Goal: Task Accomplishment & Management: Manage account settings

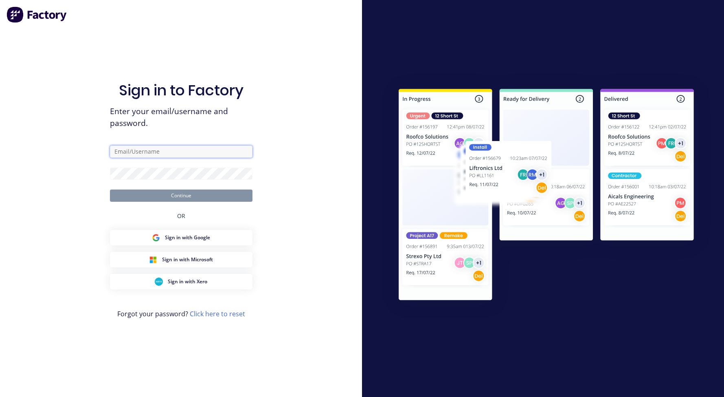
type input "[PERSON_NAME][EMAIL_ADDRESS][DOMAIN_NAME]"
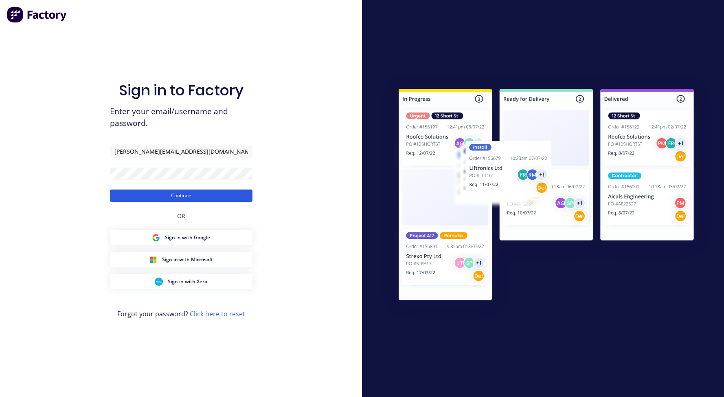
click at [168, 196] on button "Continue" at bounding box center [181, 195] width 143 height 12
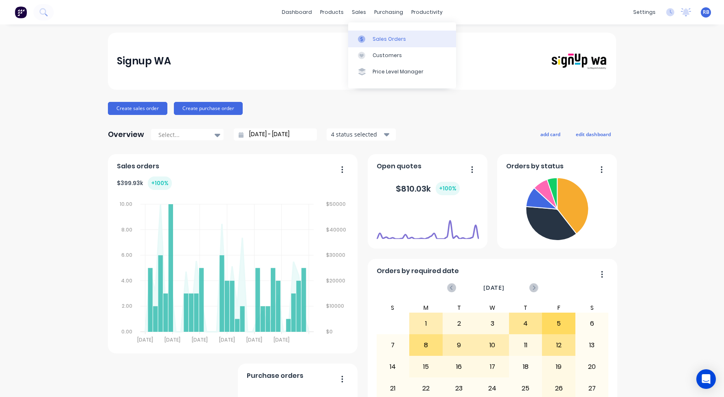
click at [375, 33] on link "Sales Orders" at bounding box center [402, 39] width 108 height 16
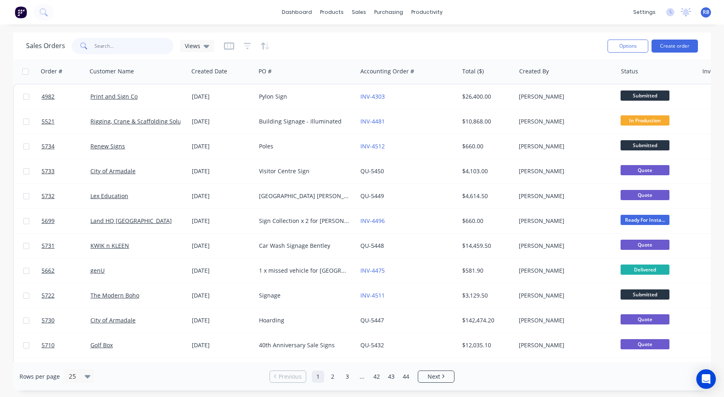
click at [111, 49] on input "text" at bounding box center [133, 46] width 79 height 16
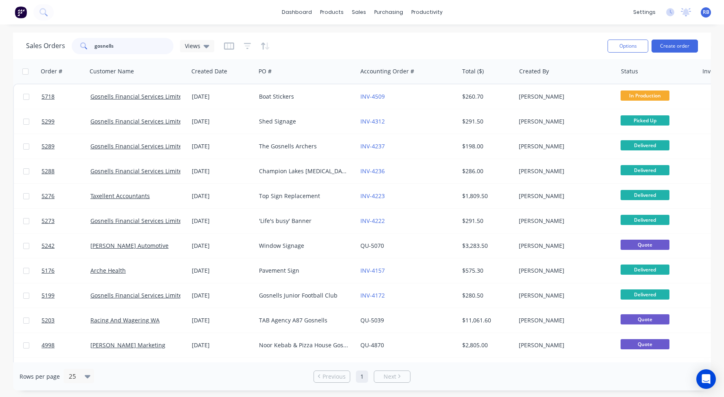
drag, startPoint x: 130, startPoint y: 48, endPoint x: 48, endPoint y: 48, distance: 82.3
click at [48, 48] on div "Sales Orders gosnells Views" at bounding box center [120, 46] width 188 height 16
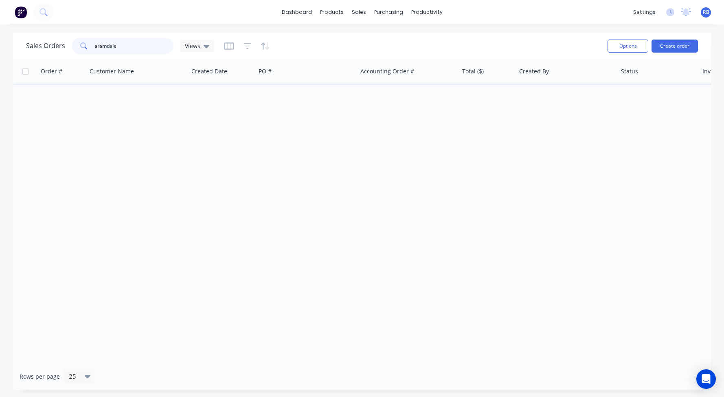
drag, startPoint x: 132, startPoint y: 46, endPoint x: 47, endPoint y: 46, distance: 84.7
click at [47, 46] on div "Sales Orders aramdale Views" at bounding box center [120, 46] width 188 height 16
type input "armadale"
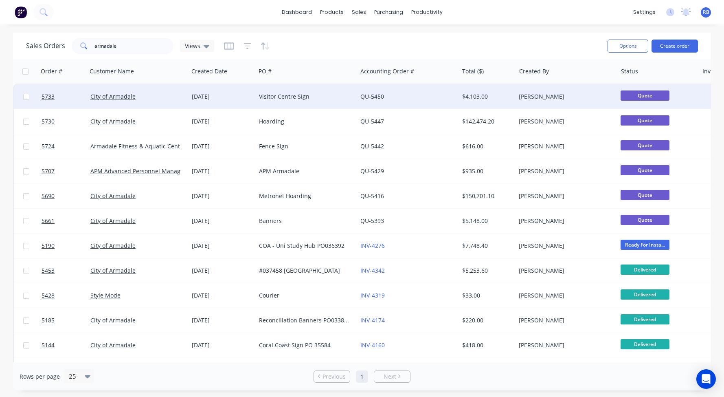
click at [321, 95] on div "Visitor Centre Sign" at bounding box center [304, 96] width 90 height 8
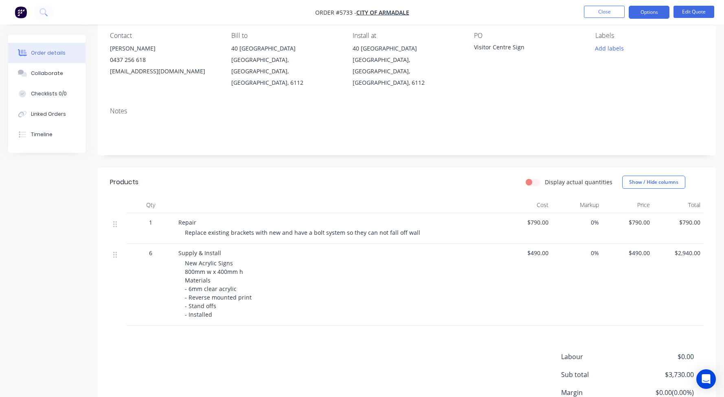
scroll to position [73, 0]
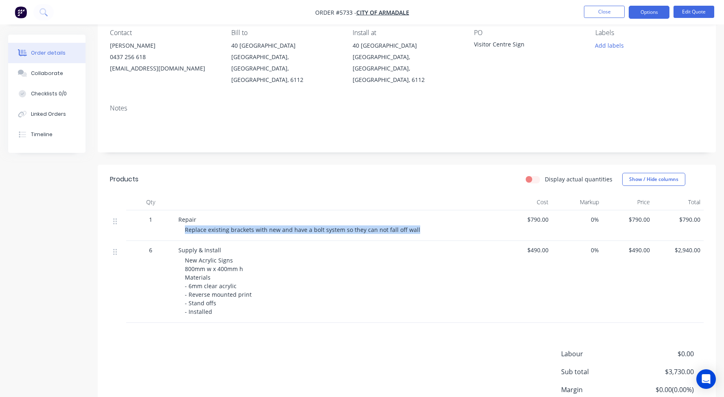
drag, startPoint x: 185, startPoint y: 219, endPoint x: 433, endPoint y: 218, distance: 248.1
click at [433, 218] on div "Repair Replace existing brackets with new and have a bolt system so they can no…" at bounding box center [338, 225] width 326 height 31
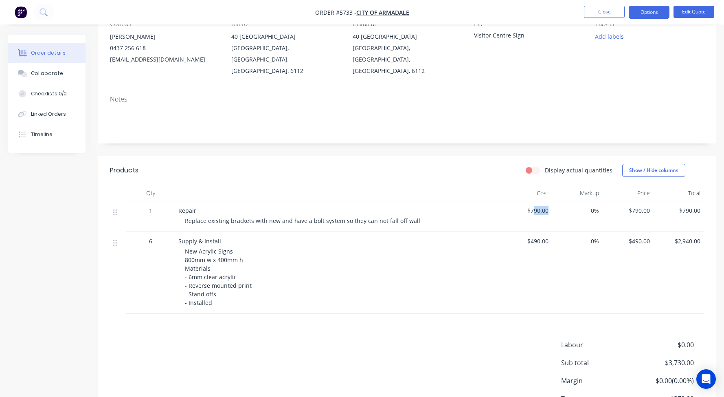
drag, startPoint x: 550, startPoint y: 200, endPoint x: 532, endPoint y: 200, distance: 17.5
click at [532, 201] on div "$790.00" at bounding box center [526, 216] width 51 height 31
click at [693, 13] on button "Edit Quote" at bounding box center [694, 12] width 41 height 12
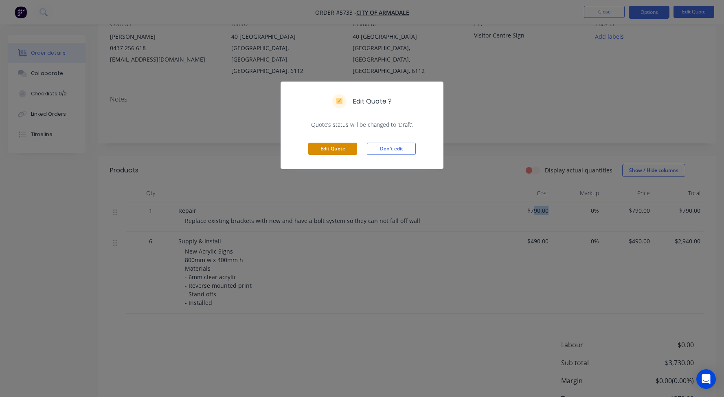
click at [339, 149] on button "Edit Quote" at bounding box center [332, 149] width 49 height 12
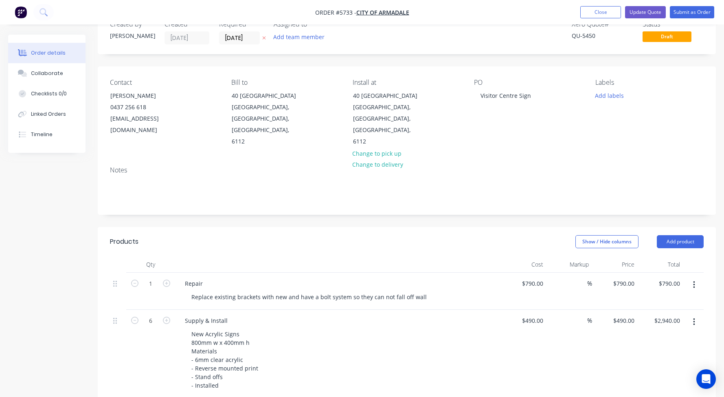
scroll to position [31, 0]
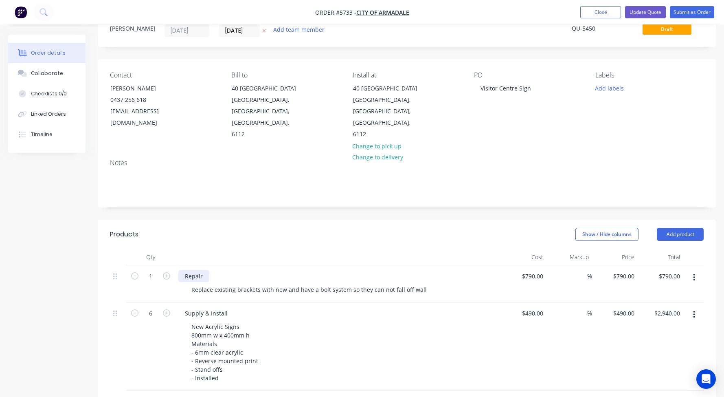
click at [204, 270] on div "Repair" at bounding box center [193, 276] width 31 height 12
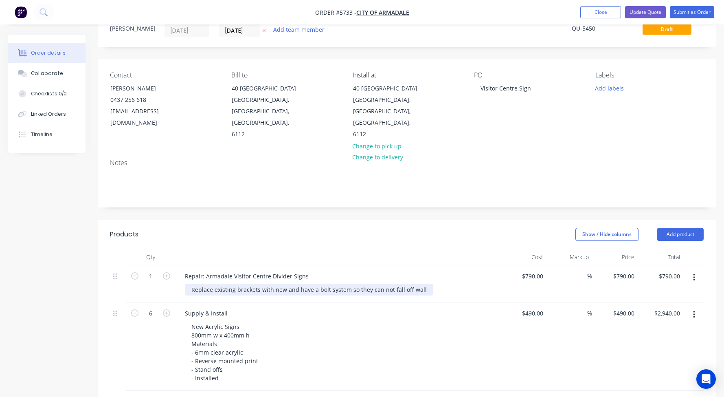
click at [420, 283] on div "Replace existing brackets with new and have a bolt system so they can not fall …" at bounding box center [309, 289] width 248 height 12
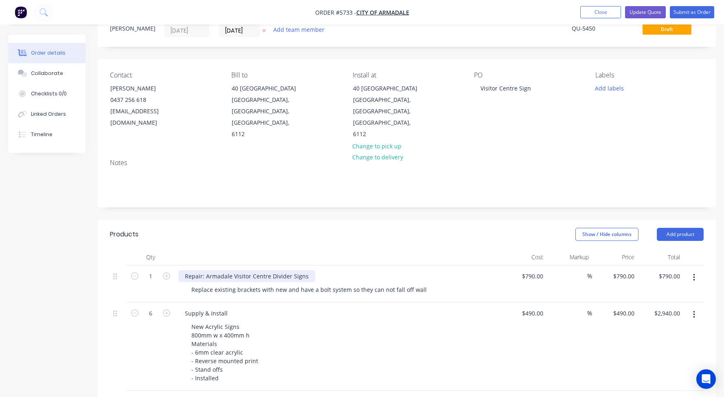
click at [305, 270] on div "Repair: Armadale Visitor Centre Divider Signs" at bounding box center [246, 276] width 137 height 12
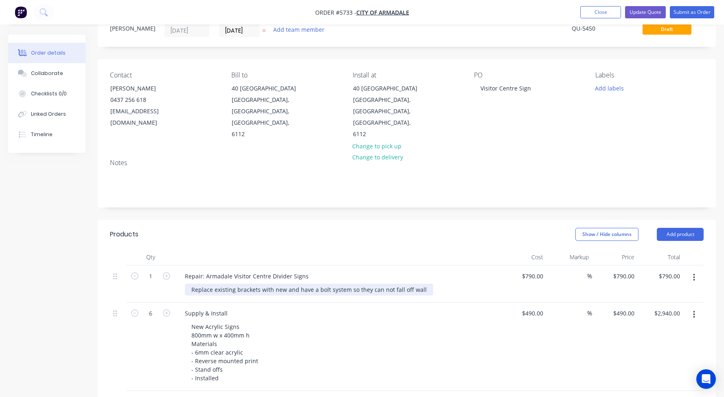
click at [191, 283] on div "Replace existing brackets with new and have a bolt system so they can not fall …" at bounding box center [309, 289] width 248 height 12
click at [423, 283] on div "Replace existing brackets with new and have a bolt system so they can not fall …" at bounding box center [309, 289] width 248 height 12
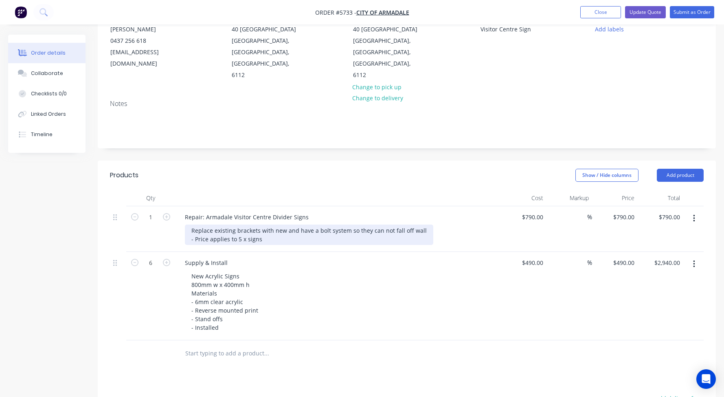
scroll to position [48, 0]
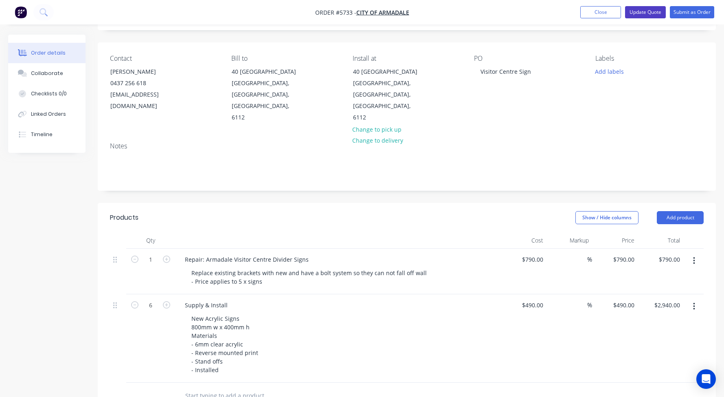
click at [645, 15] on button "Update Quote" at bounding box center [645, 12] width 41 height 12
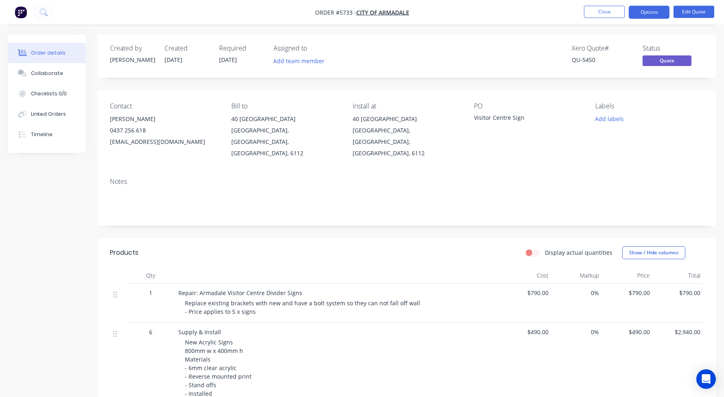
scroll to position [0, 0]
click at [647, 10] on button "Options" at bounding box center [649, 12] width 41 height 13
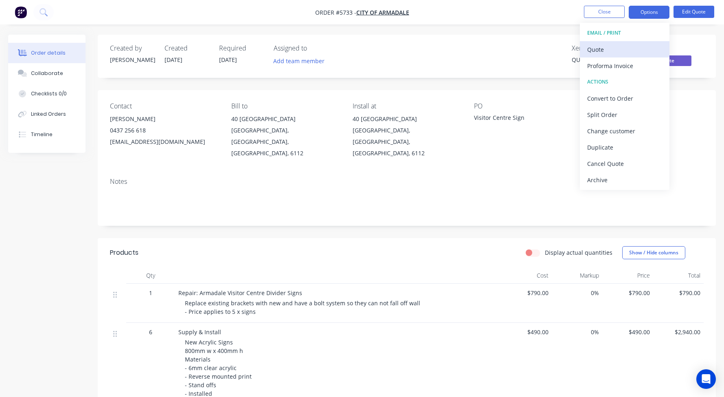
click at [600, 51] on div "Quote" at bounding box center [624, 50] width 75 height 12
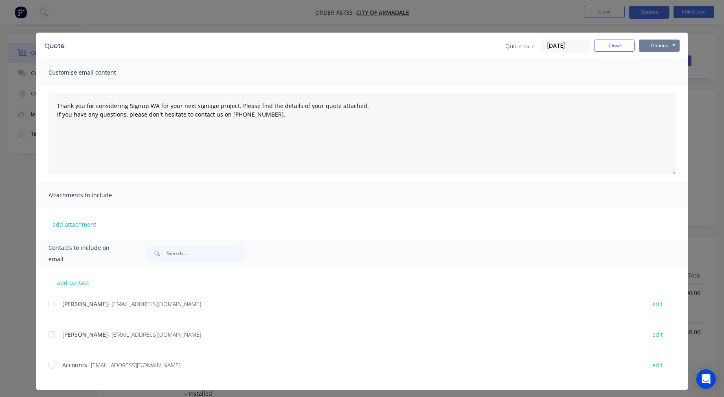
click at [655, 47] on button "Options" at bounding box center [659, 46] width 41 height 12
click at [655, 75] on button "Print" at bounding box center [665, 73] width 52 height 13
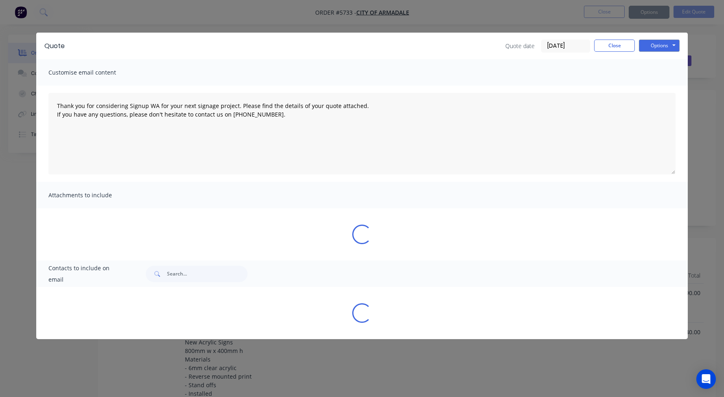
type textarea "Thank you for considering Signup WA for your next signage project. Please find …"
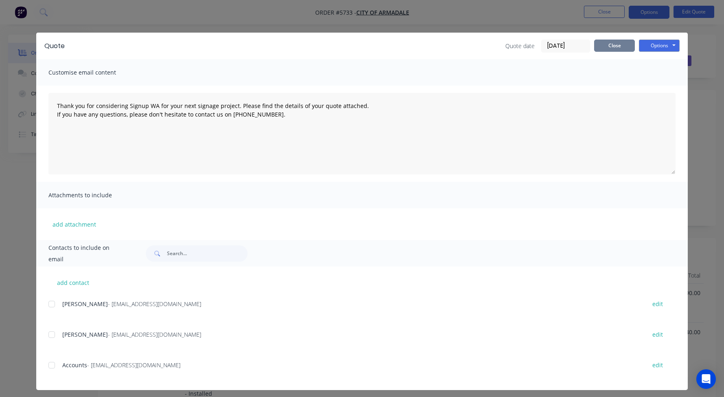
click at [615, 43] on button "Close" at bounding box center [614, 46] width 41 height 12
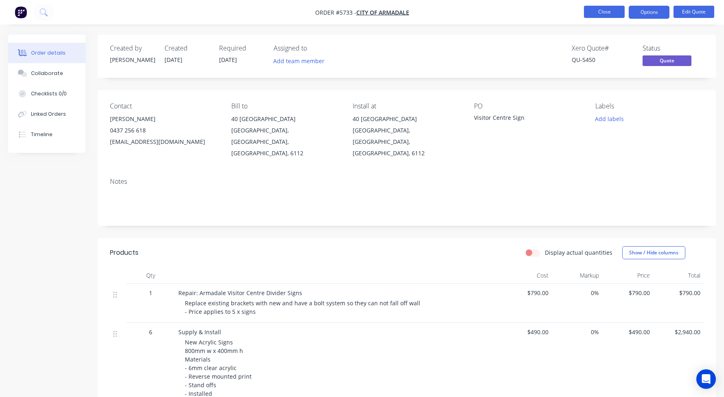
click at [605, 9] on button "Close" at bounding box center [604, 12] width 41 height 12
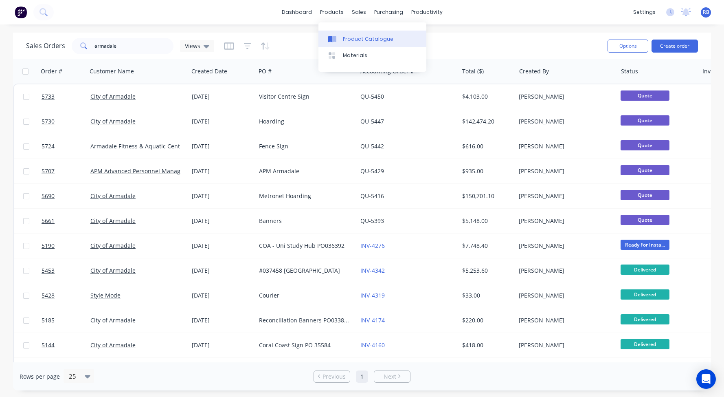
click at [360, 40] on div "Product Catalogue" at bounding box center [368, 38] width 51 height 7
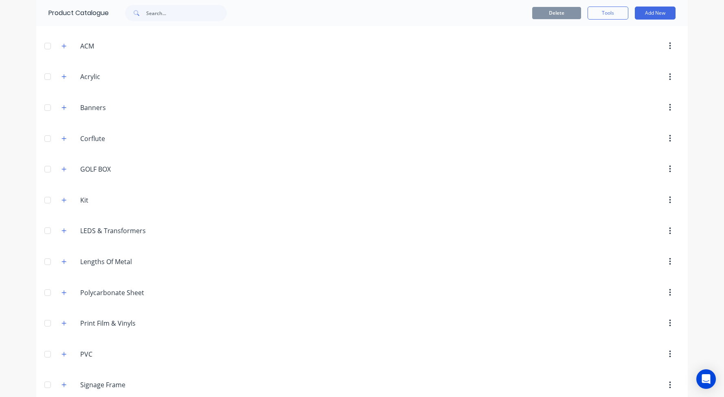
scroll to position [58, 0]
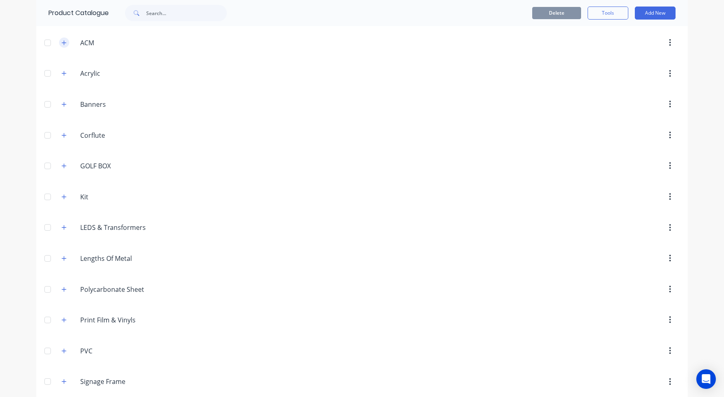
click at [64, 43] on icon "button" at bounding box center [64, 42] width 4 height 4
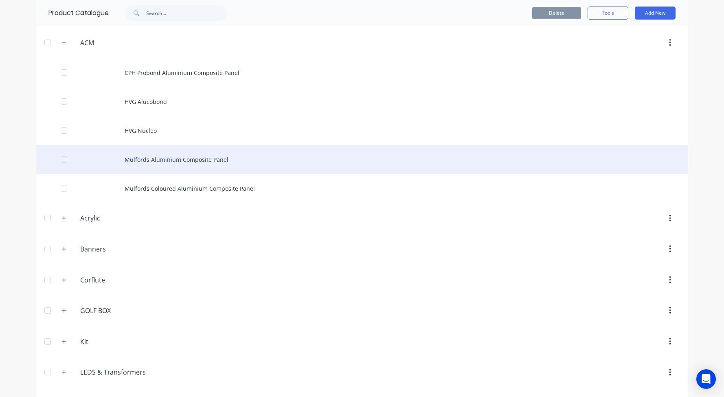
click at [164, 157] on div "Mulfords Aluminium Composite Panel" at bounding box center [362, 159] width 652 height 29
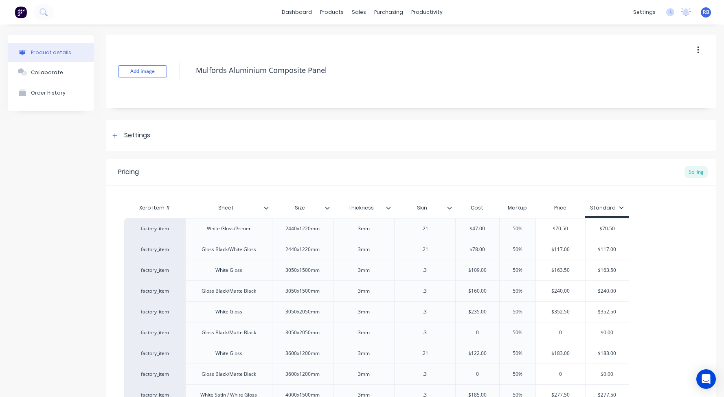
type textarea "x"
click at [381, 32] on link "Sales Orders" at bounding box center [402, 39] width 108 height 16
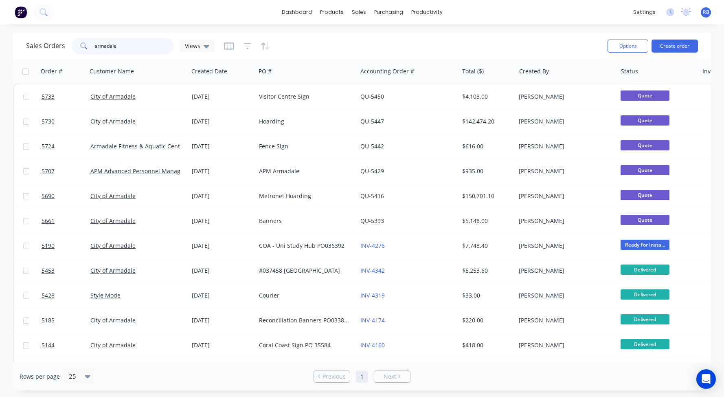
drag, startPoint x: 121, startPoint y: 52, endPoint x: 55, endPoint y: 43, distance: 66.6
click at [55, 43] on div "Sales Orders armadale Views" at bounding box center [120, 46] width 188 height 16
type input "golf"
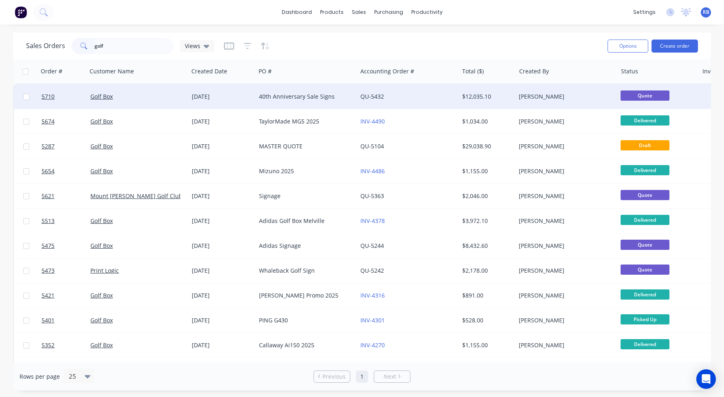
click at [150, 96] on div "Golf Box" at bounding box center [135, 96] width 90 height 8
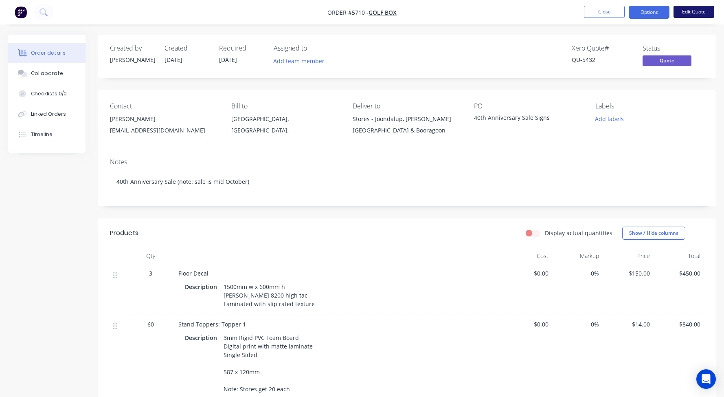
click at [691, 13] on button "Edit Quote" at bounding box center [694, 12] width 41 height 12
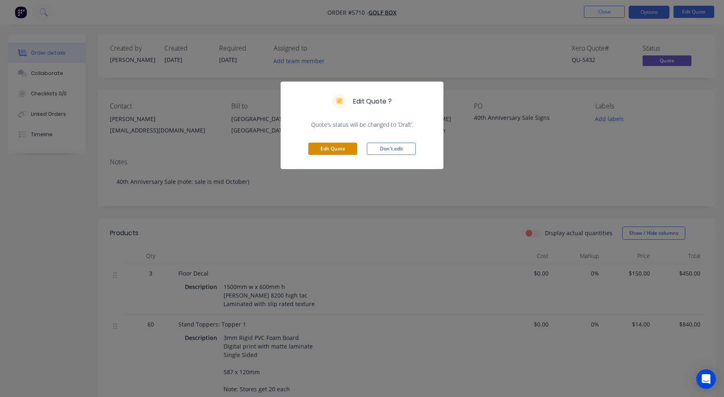
click at [333, 149] on button "Edit Quote" at bounding box center [332, 149] width 49 height 12
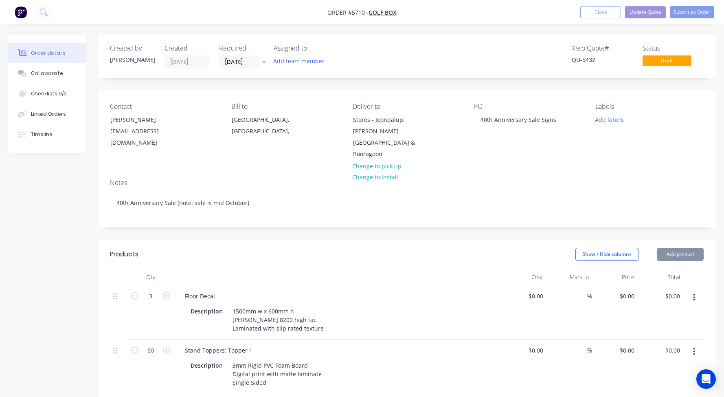
type input "$150.00"
type input "$450.00"
type input "$14.00"
type input "$840.00"
type input "$14.00"
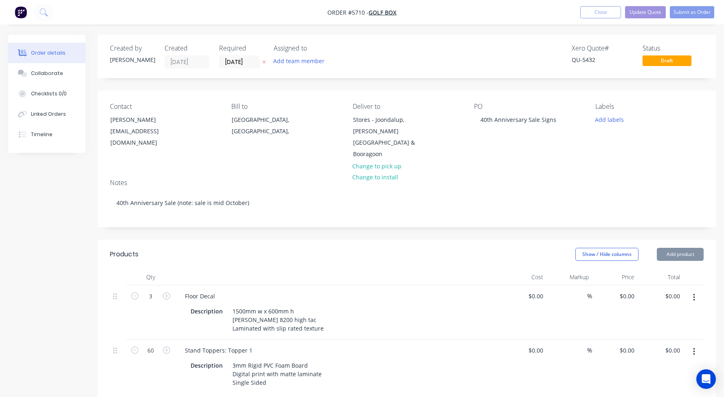
type input "$840.00"
type input "$148.00"
type input "$1,776.00"
type input "$115.00"
type input "$1,150.00"
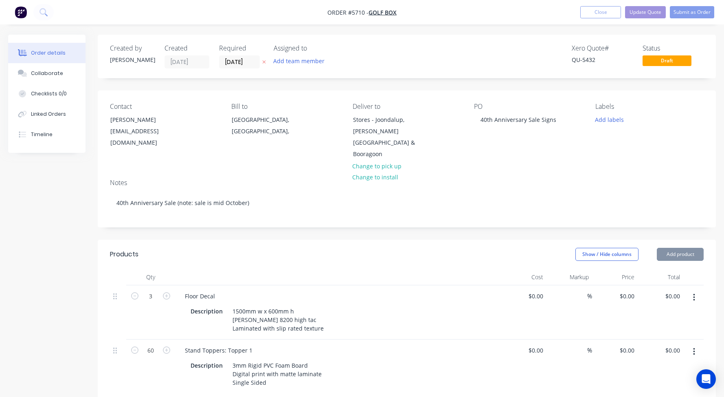
type input "$115.00"
type input "$1,150.00"
type input "$115.00"
type input "$2,300.00"
type input "$115.00"
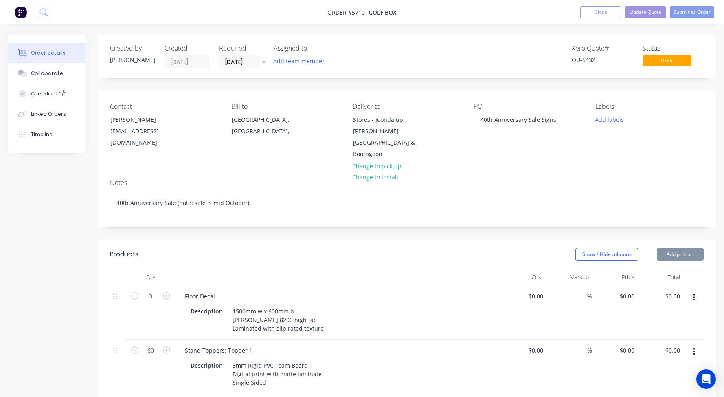
type input "$2,300.00"
type input "$45.00"
type input "$135.00"
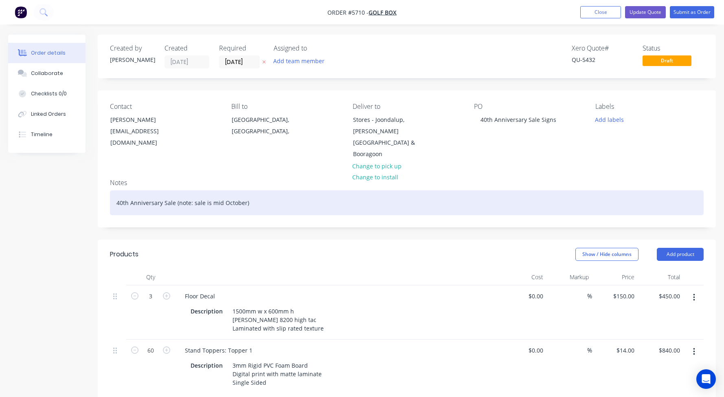
click at [268, 194] on div "40th Anniversary Sale (note: sale is mid October)" at bounding box center [407, 202] width 594 height 25
drag, startPoint x: 370, startPoint y: 191, endPoint x: 244, endPoint y: 191, distance: 125.9
click at [244, 191] on div "40th Anniversary Sale (note: sale is mid October, but we will sent the signs ou…" at bounding box center [407, 202] width 594 height 25
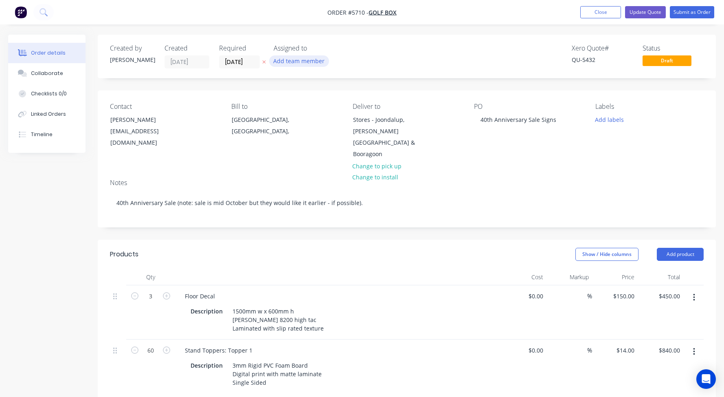
click at [298, 61] on button "Add team member" at bounding box center [299, 60] width 60 height 11
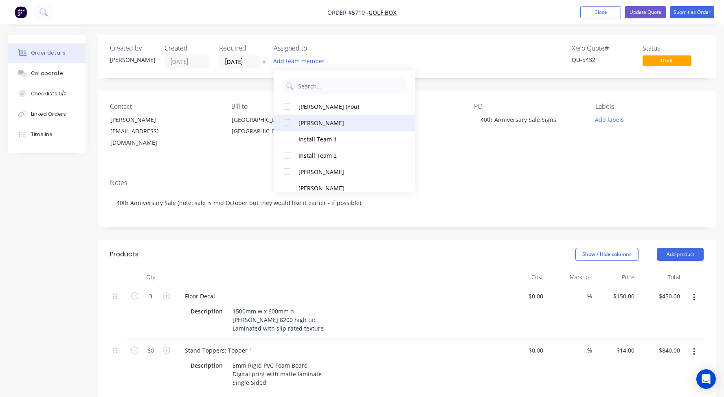
click at [287, 122] on div at bounding box center [287, 122] width 16 height 16
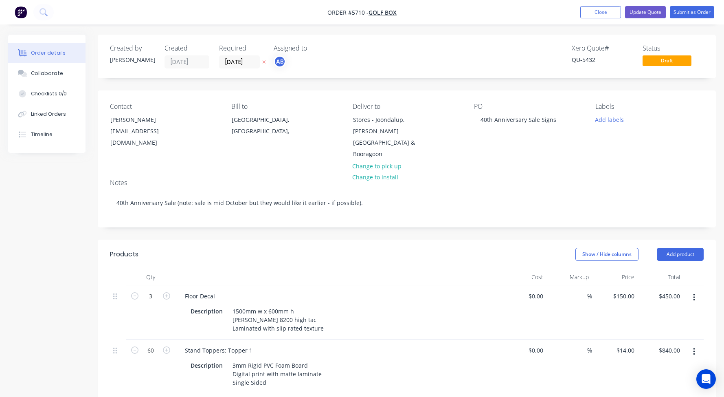
click at [362, 55] on div "Xero Quote # QU-5432 Status Draft" at bounding box center [529, 56] width 349 height 24
click at [688, 11] on button "Submit as Order" at bounding box center [692, 12] width 44 height 12
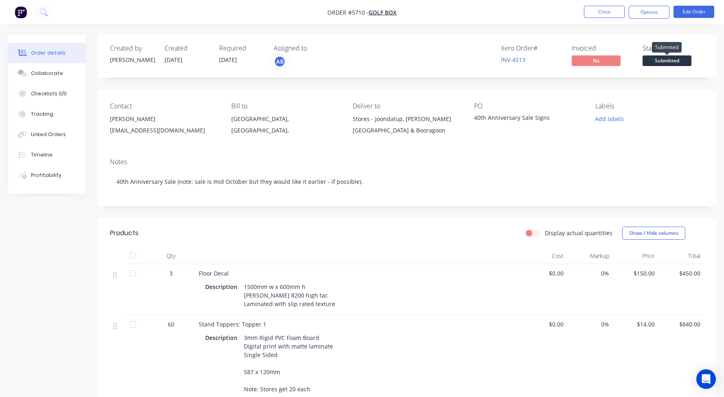
click at [659, 59] on span "Submitted" at bounding box center [667, 60] width 49 height 10
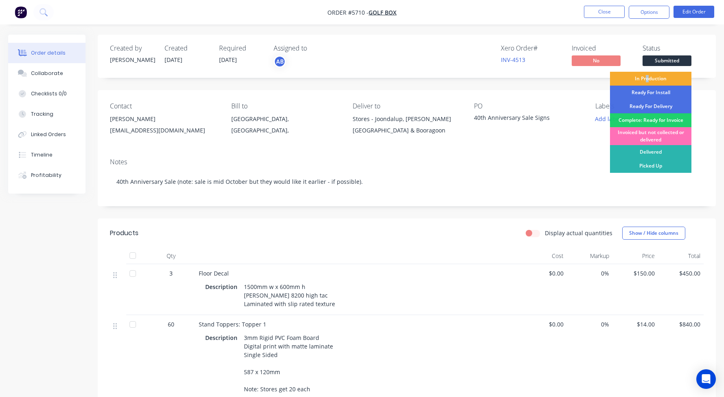
click at [647, 78] on div "In Production" at bounding box center [650, 79] width 81 height 14
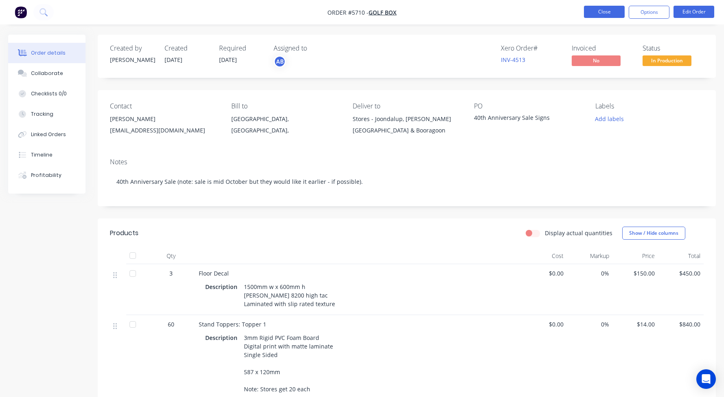
click at [598, 16] on button "Close" at bounding box center [604, 12] width 41 height 12
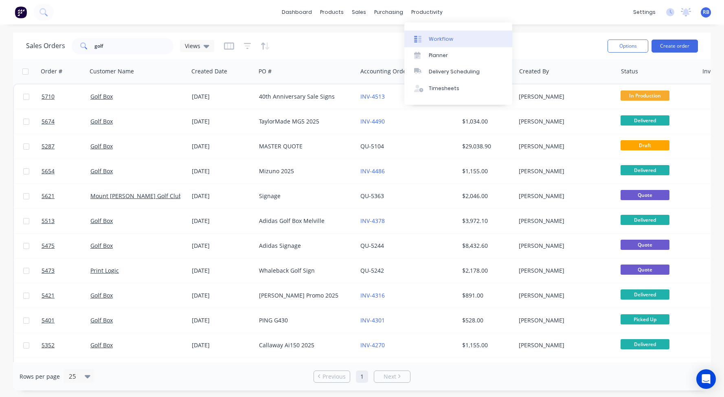
click at [439, 46] on link "Workflow" at bounding box center [458, 39] width 108 height 16
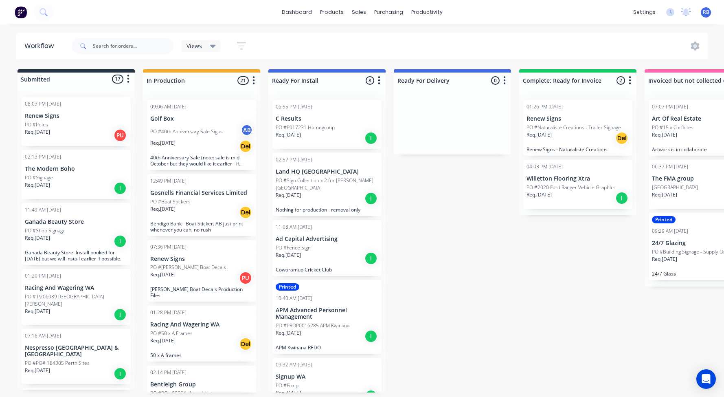
scroll to position [0, 26]
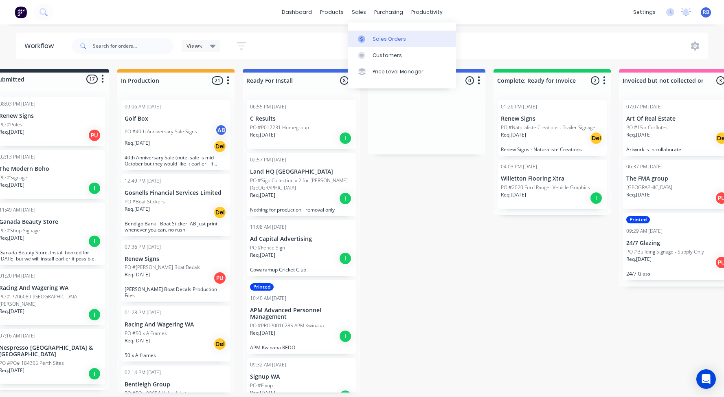
click at [388, 39] on div "Sales Orders" at bounding box center [389, 38] width 33 height 7
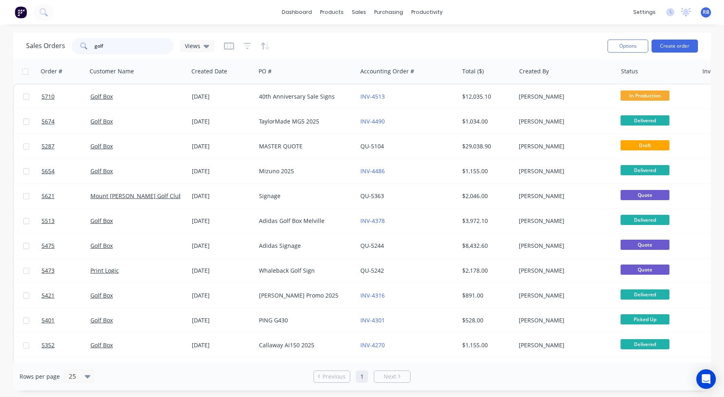
drag, startPoint x: 138, startPoint y: 48, endPoint x: 70, endPoint y: 48, distance: 67.6
click at [70, 48] on div "Sales Orders golf Views" at bounding box center [120, 46] width 188 height 16
type input "willett"
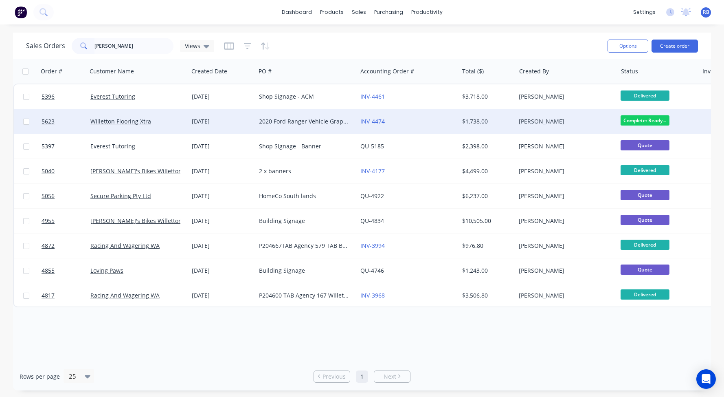
click at [167, 128] on div "Willetton Flooring Xtra" at bounding box center [137, 121] width 101 height 24
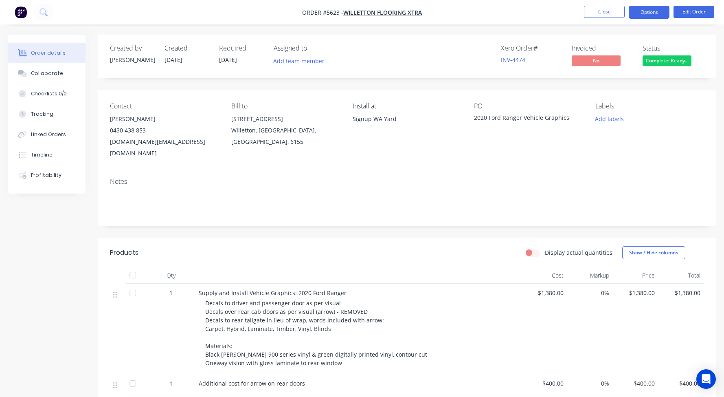
click at [653, 15] on button "Options" at bounding box center [649, 12] width 41 height 13
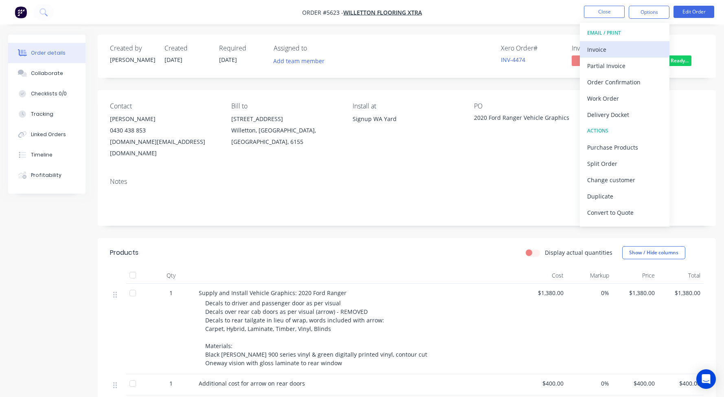
click at [601, 44] on div "Invoice" at bounding box center [624, 50] width 75 height 12
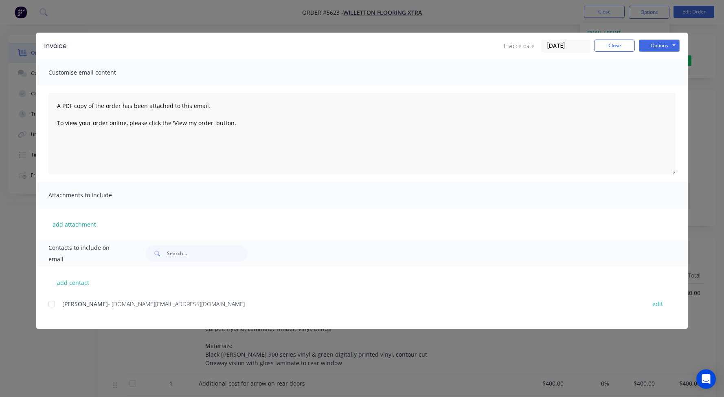
click at [51, 305] on div at bounding box center [52, 304] width 16 height 16
click at [613, 44] on button "Close" at bounding box center [614, 46] width 41 height 12
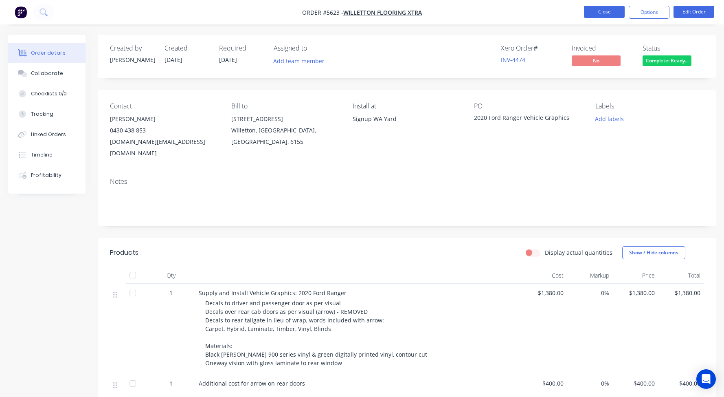
click at [598, 12] on button "Close" at bounding box center [604, 12] width 41 height 12
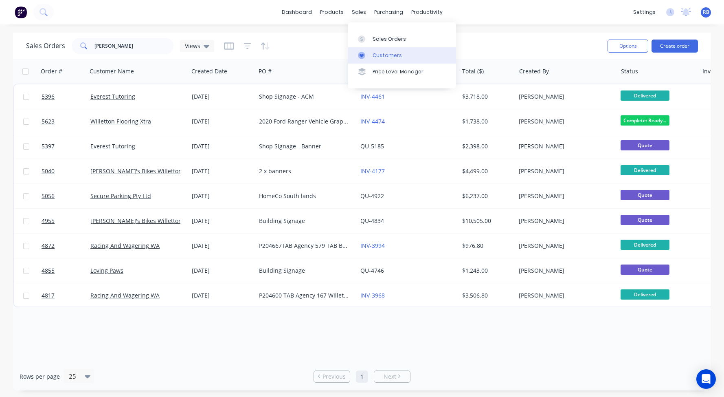
click at [378, 58] on div "Customers" at bounding box center [387, 55] width 29 height 7
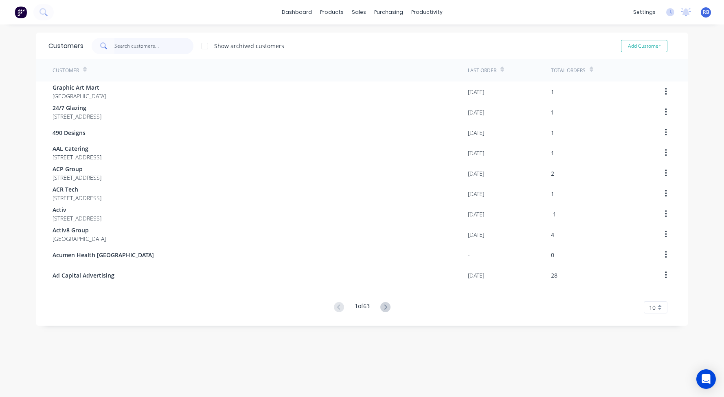
click at [119, 45] on input "text" at bounding box center [153, 46] width 79 height 16
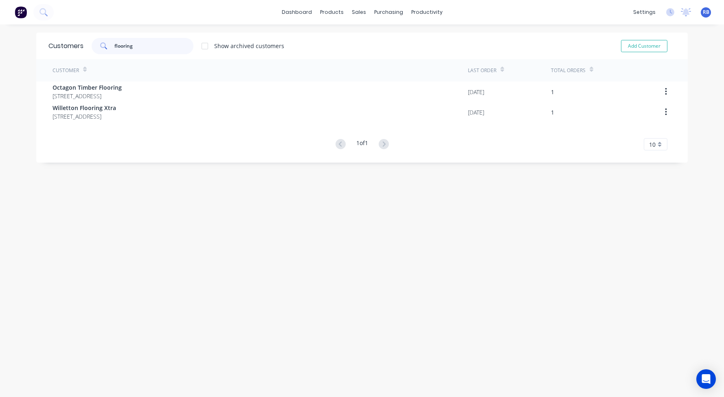
type input "flooring"
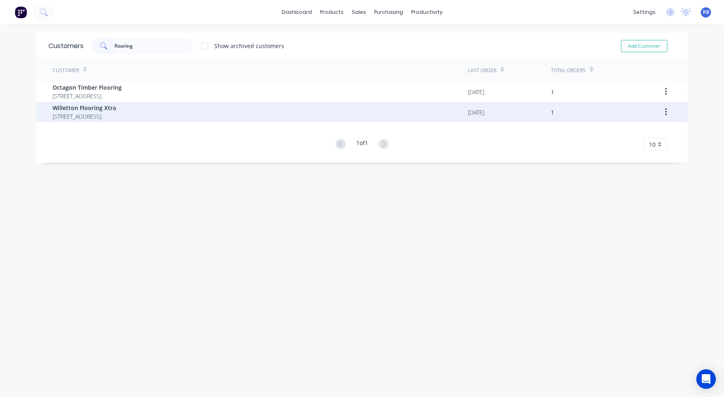
click at [116, 110] on span "Willetton Flooring Xtra" at bounding box center [85, 107] width 64 height 9
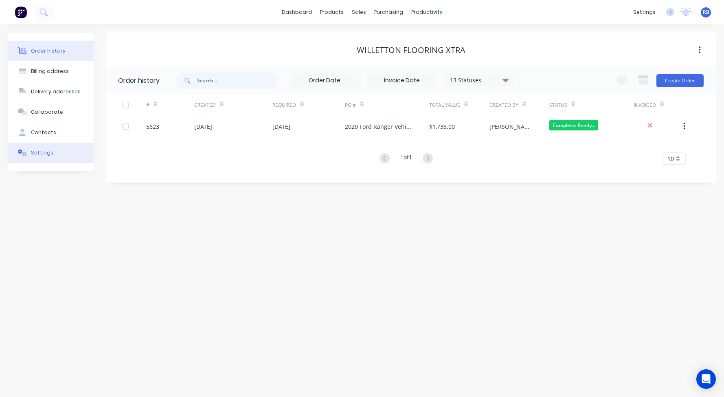
click at [36, 152] on div "Settings" at bounding box center [42, 152] width 22 height 7
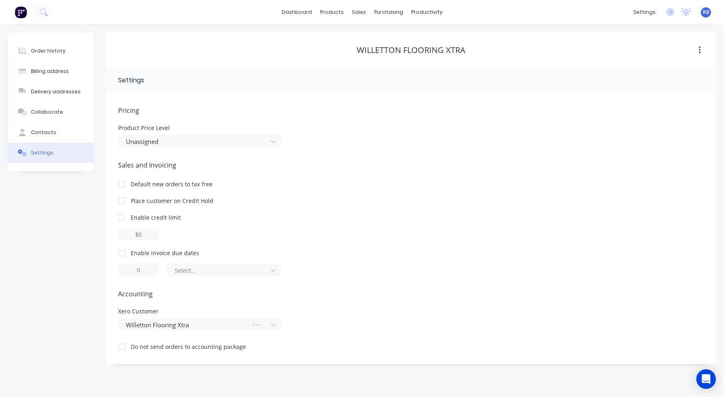
click at [119, 253] on div at bounding box center [121, 253] width 16 height 16
drag, startPoint x: 145, startPoint y: 272, endPoint x: 119, endPoint y: 272, distance: 26.9
click at [121, 272] on input "1" at bounding box center [138, 270] width 41 height 12
type input "7"
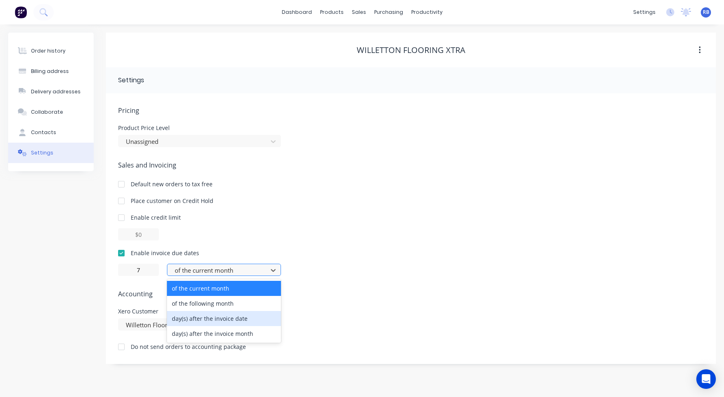
click at [207, 314] on div "day(s) after the invoice date" at bounding box center [224, 318] width 114 height 15
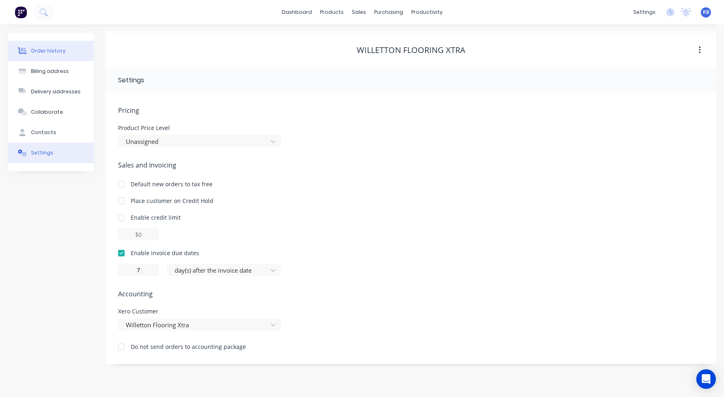
click at [46, 52] on div "Order history" at bounding box center [48, 50] width 35 height 7
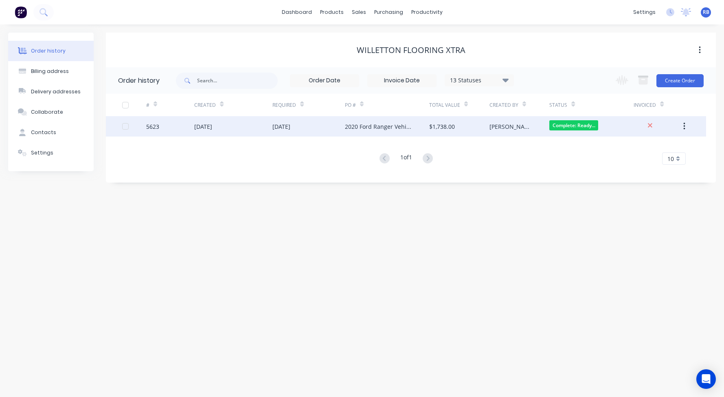
click at [237, 130] on div "26 Aug 2025" at bounding box center [233, 126] width 78 height 20
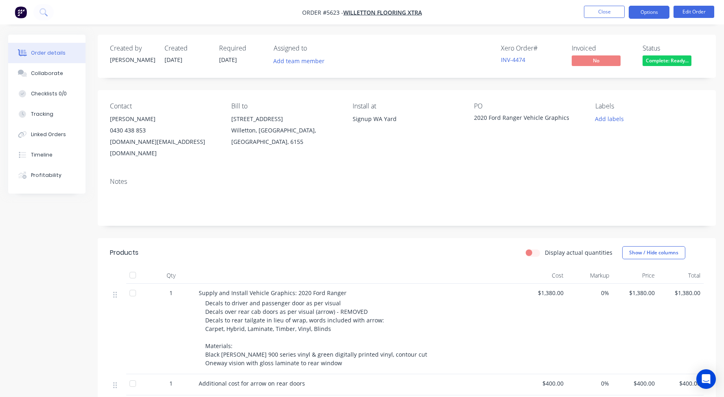
click at [648, 13] on button "Options" at bounding box center [649, 12] width 41 height 13
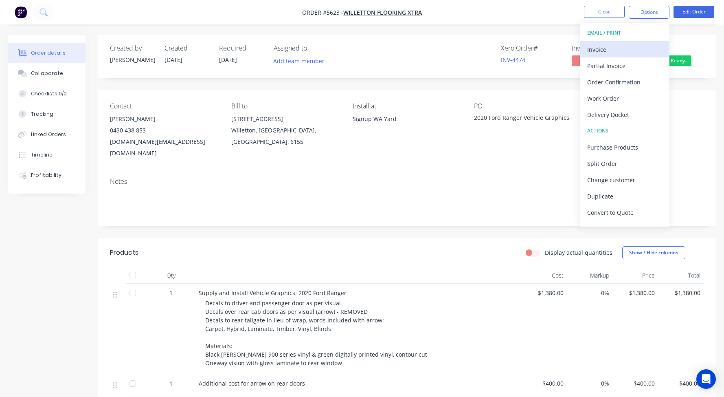
click at [609, 44] on div "Invoice" at bounding box center [624, 50] width 75 height 12
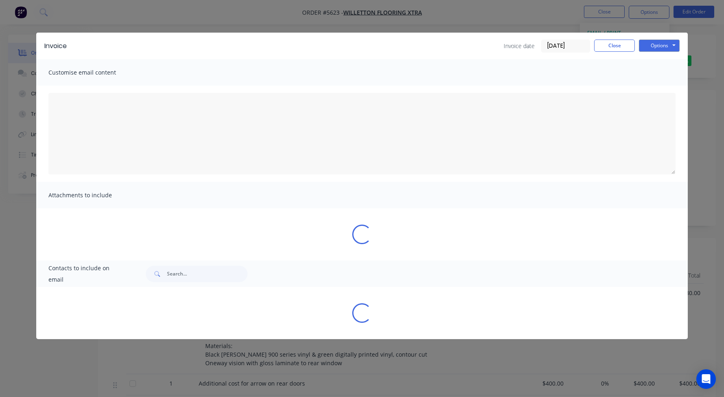
type textarea "A PDF copy of the order has been attached to this email. To view your order onl…"
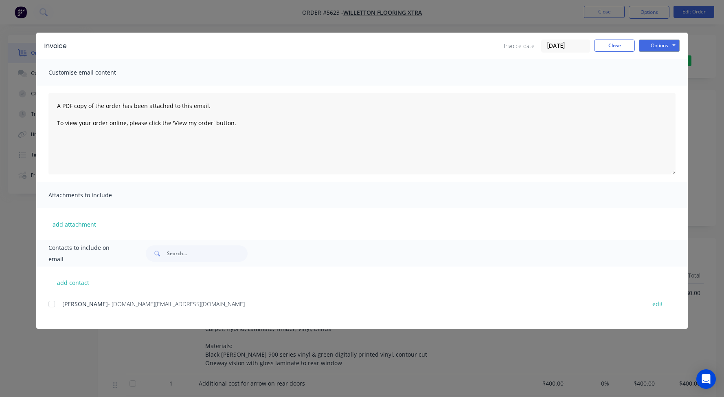
click at [51, 306] on div at bounding box center [52, 304] width 16 height 16
click at [656, 45] on button "Options" at bounding box center [659, 46] width 41 height 12
click at [661, 86] on button "Email" at bounding box center [665, 86] width 52 height 13
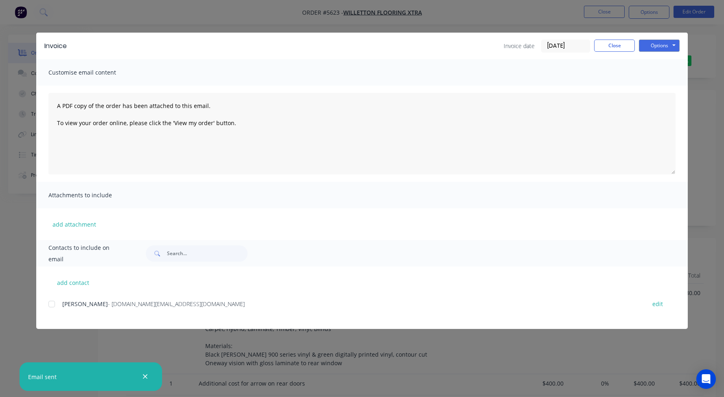
click at [613, 44] on button "Close" at bounding box center [614, 46] width 41 height 12
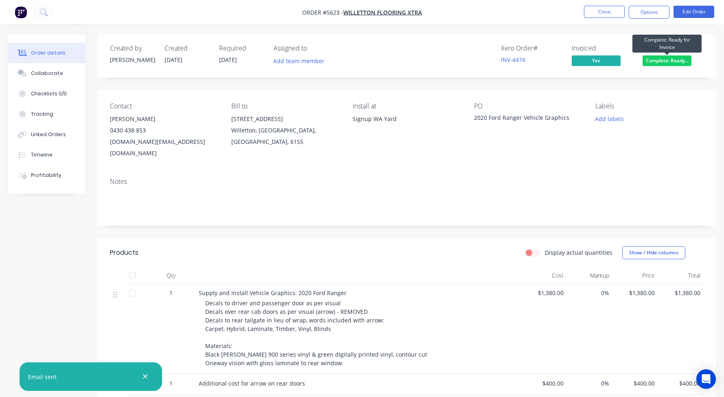
click at [655, 57] on span "Complete: Ready..." at bounding box center [667, 60] width 49 height 10
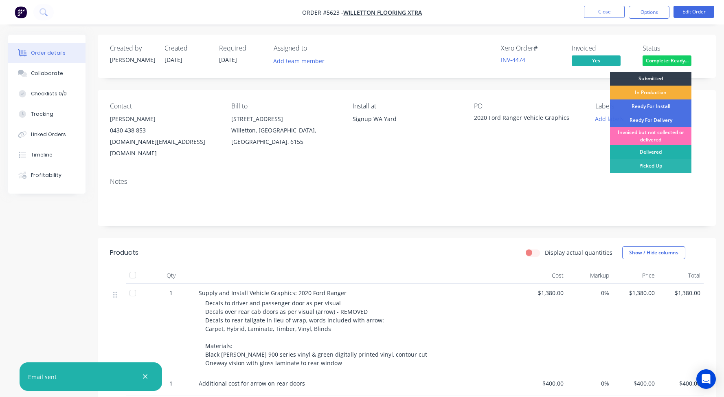
click at [652, 152] on div "Delivered" at bounding box center [650, 152] width 81 height 14
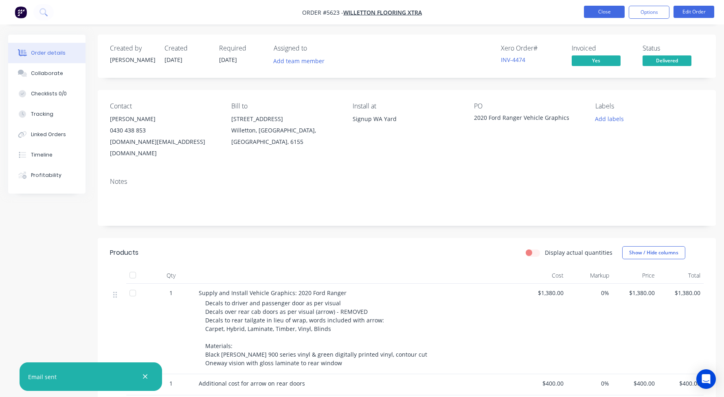
click at [588, 13] on button "Close" at bounding box center [604, 12] width 41 height 12
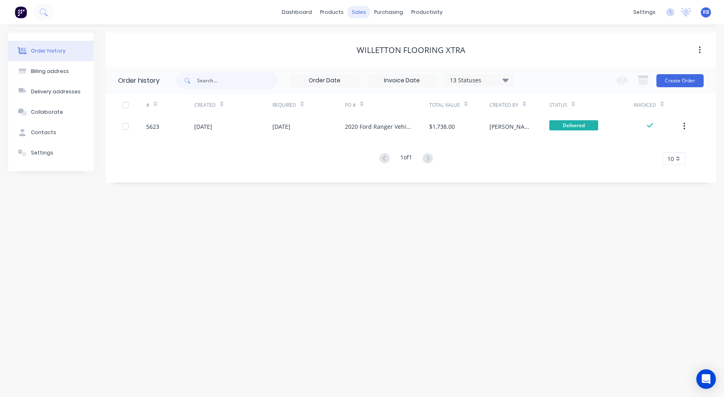
click at [355, 16] on div "sales" at bounding box center [359, 12] width 22 height 12
click at [376, 38] on div "Sales Orders" at bounding box center [389, 38] width 33 height 7
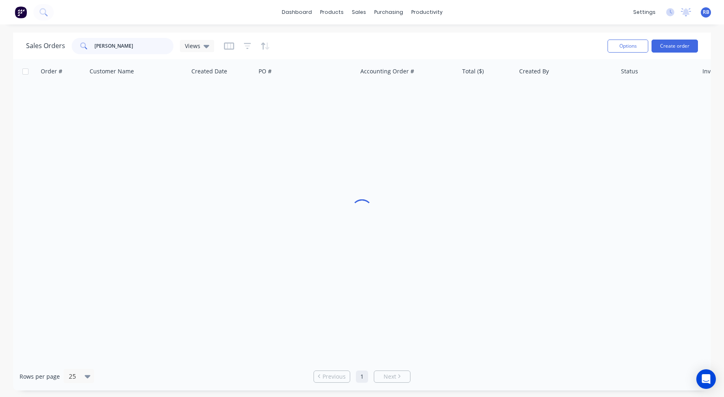
drag, startPoint x: 145, startPoint y: 48, endPoint x: 54, endPoint y: 48, distance: 90.8
click at [54, 48] on div "Sales Orders willett Views" at bounding box center [120, 46] width 188 height 16
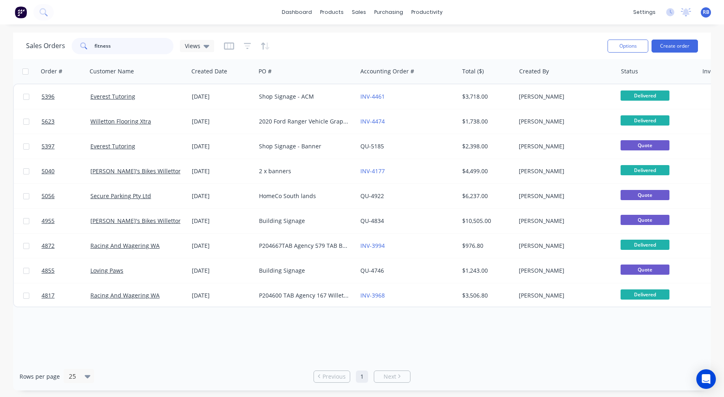
type input "fitness"
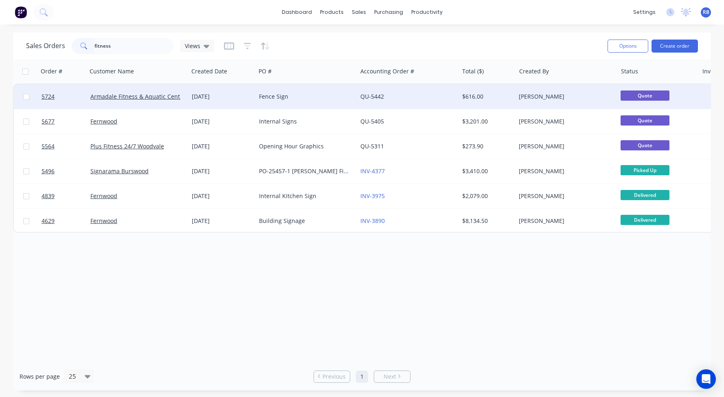
click at [312, 97] on div "Fence Sign" at bounding box center [304, 96] width 90 height 8
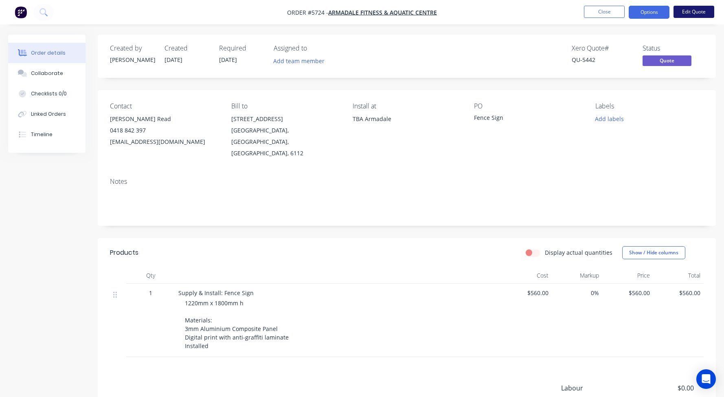
click at [702, 11] on button "Edit Quote" at bounding box center [694, 12] width 41 height 12
click at [694, 10] on button "Edit Quote" at bounding box center [694, 12] width 41 height 12
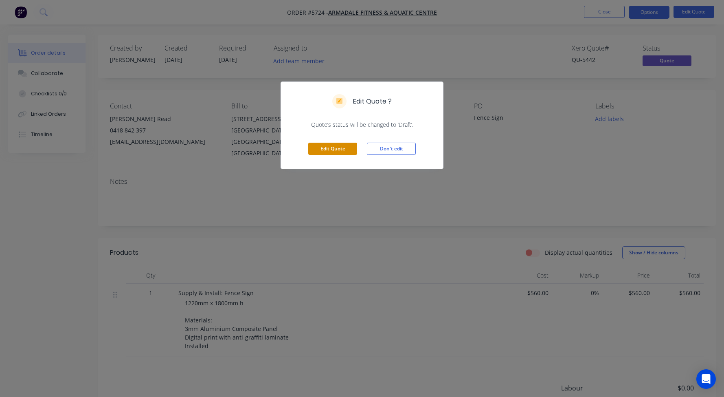
click at [321, 149] on button "Edit Quote" at bounding box center [332, 149] width 49 height 12
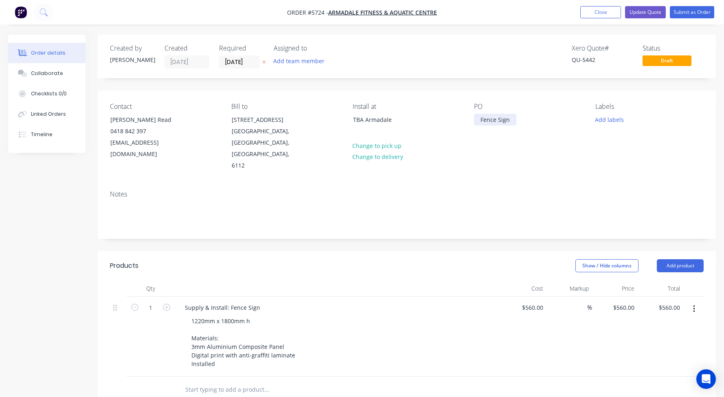
click at [511, 121] on div "Fence Sign" at bounding box center [495, 120] width 42 height 12
click at [480, 119] on div "Fence Sign" at bounding box center [495, 120] width 42 height 12
click at [640, 11] on button "Update Quote" at bounding box center [645, 12] width 41 height 12
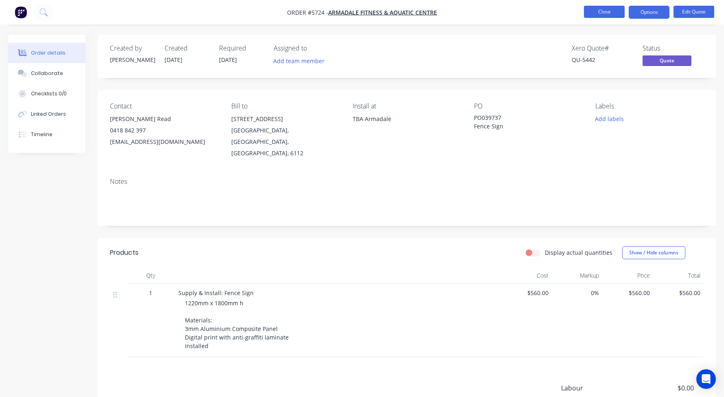
click at [606, 14] on button "Close" at bounding box center [604, 12] width 41 height 12
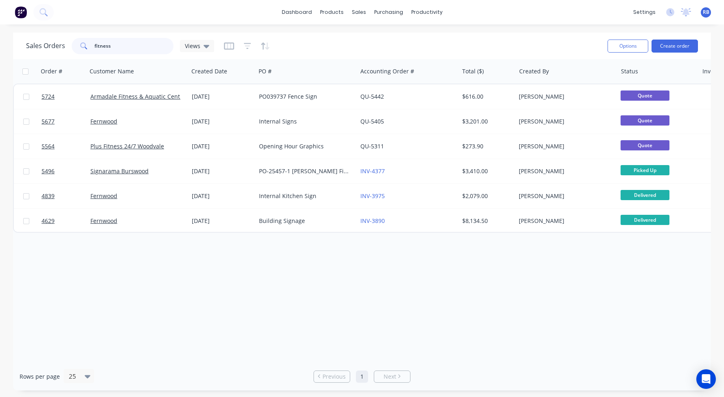
drag, startPoint x: 120, startPoint y: 49, endPoint x: 40, endPoint y: 49, distance: 80.2
click at [40, 49] on div "Sales Orders fitness Views" at bounding box center [120, 46] width 188 height 16
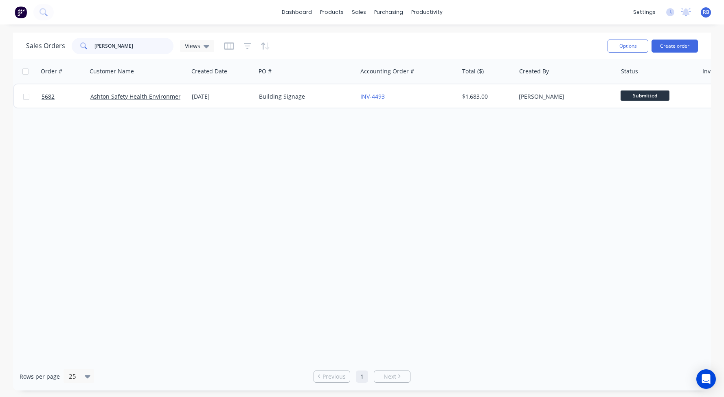
drag, startPoint x: 123, startPoint y: 48, endPoint x: 37, endPoint y: 48, distance: 86.4
click at [37, 48] on div "Sales Orders Ashton Views" at bounding box center [120, 46] width 188 height 16
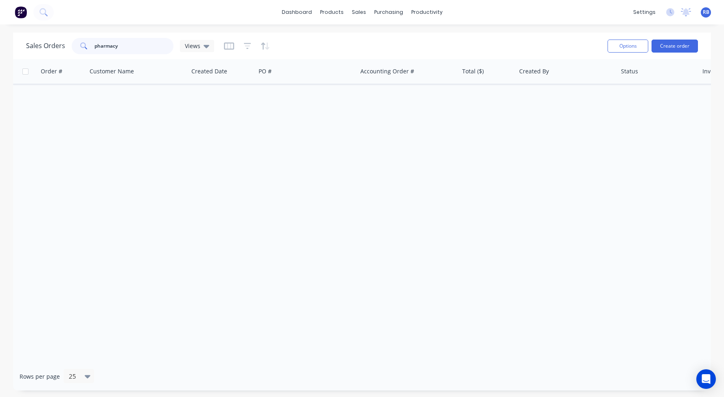
type input "pharmacy"
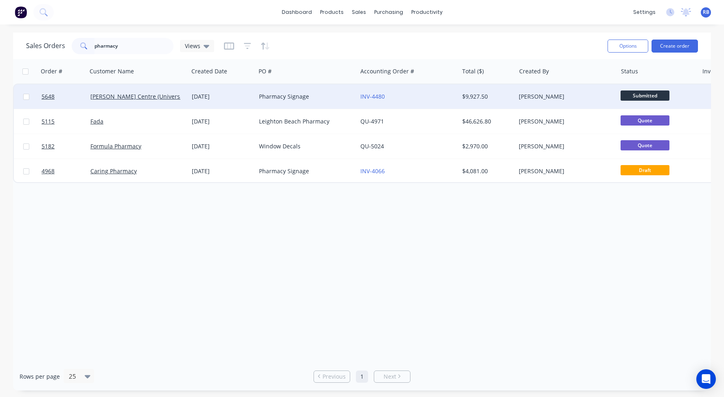
click at [315, 97] on div "Pharmacy Signage" at bounding box center [304, 96] width 90 height 8
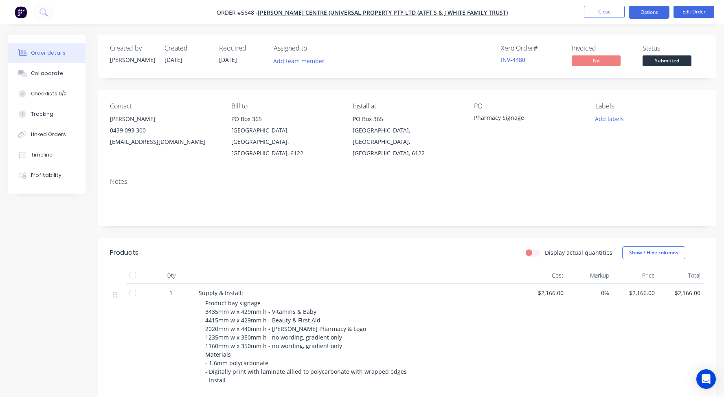
click at [643, 14] on button "Options" at bounding box center [649, 12] width 41 height 13
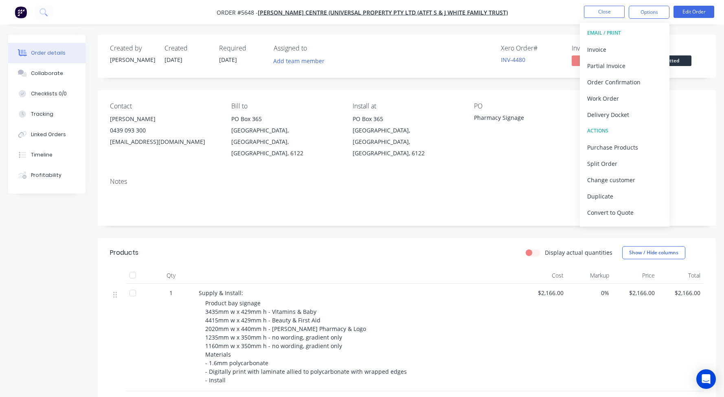
click at [685, 115] on div "Add labels" at bounding box center [649, 118] width 108 height 11
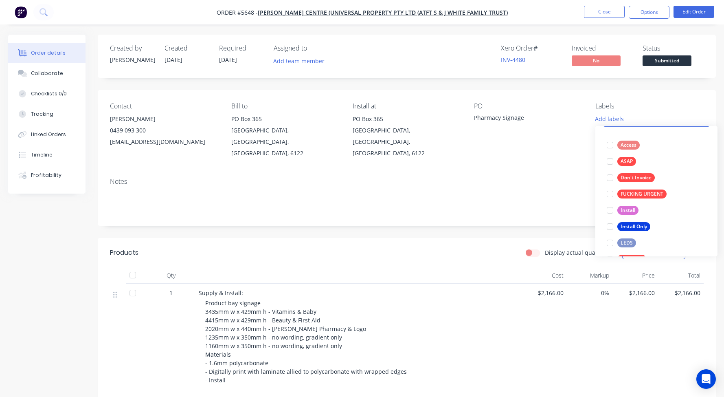
scroll to position [63, 0]
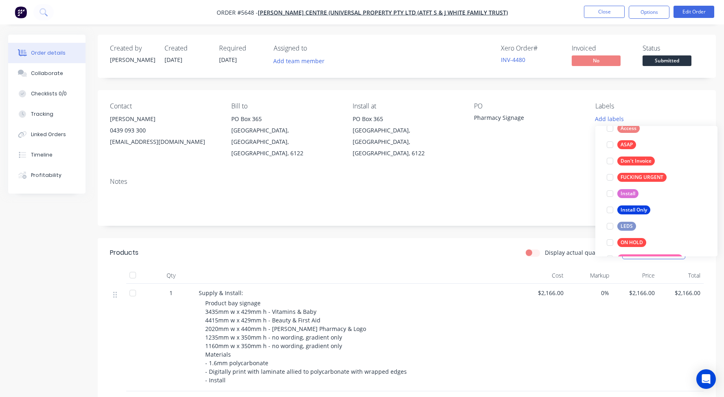
click at [436, 223] on div "Created by James Created 28/08/25 Required 25/08/25 Assigned to Add team member…" at bounding box center [407, 357] width 618 height 644
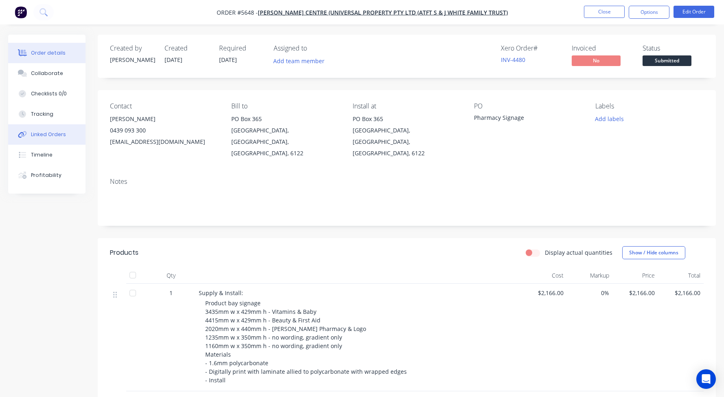
scroll to position [0, 0]
click at [42, 76] on div "Collaborate" at bounding box center [47, 73] width 32 height 7
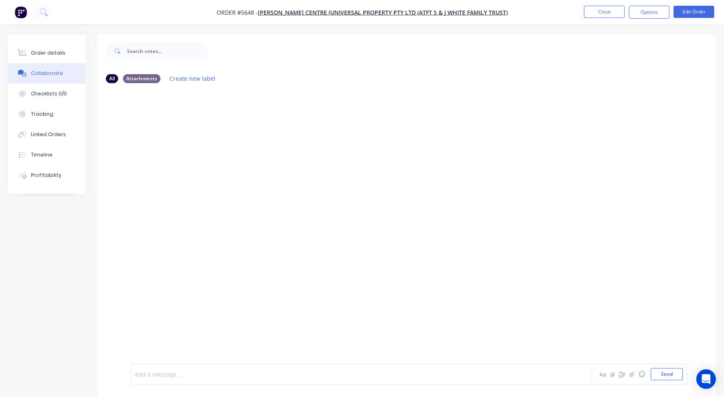
click at [158, 375] on div at bounding box center [340, 374] width 411 height 9
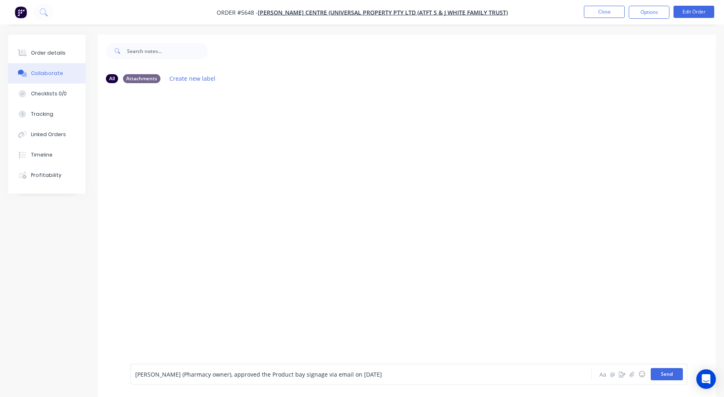
click at [667, 373] on button "Send" at bounding box center [667, 374] width 32 height 12
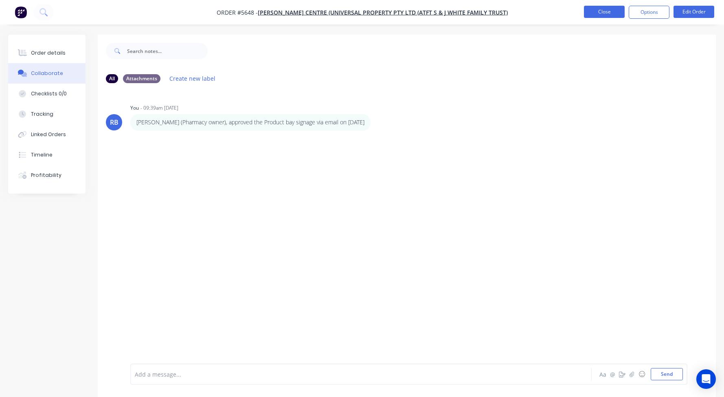
click at [608, 13] on button "Close" at bounding box center [604, 12] width 41 height 12
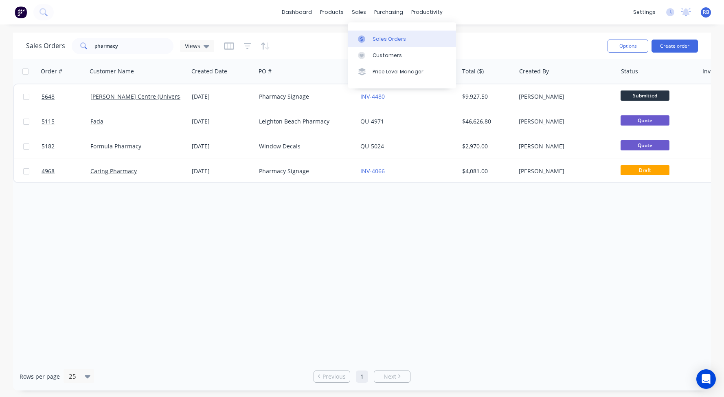
click at [389, 40] on div "Sales Orders" at bounding box center [389, 38] width 33 height 7
drag, startPoint x: 136, startPoint y: 50, endPoint x: 49, endPoint y: 50, distance: 87.6
click at [49, 50] on div "Sales Orders pharmacy Views" at bounding box center [120, 46] width 188 height 16
drag, startPoint x: 49, startPoint y: 48, endPoint x: 16, endPoint y: 48, distance: 32.6
click at [16, 48] on div "Sales Orders pharmacy Views Options Create order" at bounding box center [362, 46] width 698 height 26
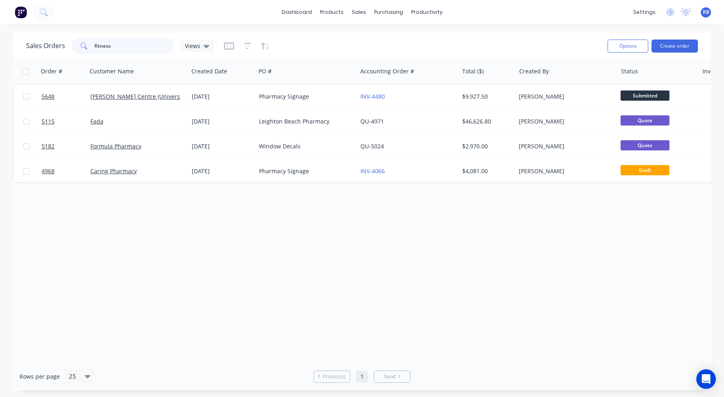
type input "fitness"
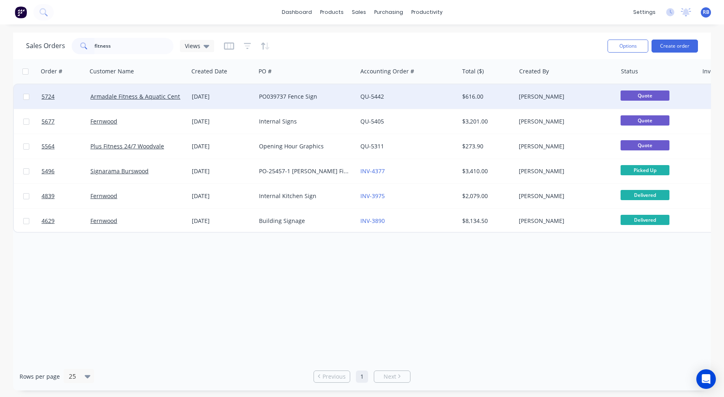
click at [325, 97] on div "PO039737 Fence Sign" at bounding box center [304, 96] width 90 height 8
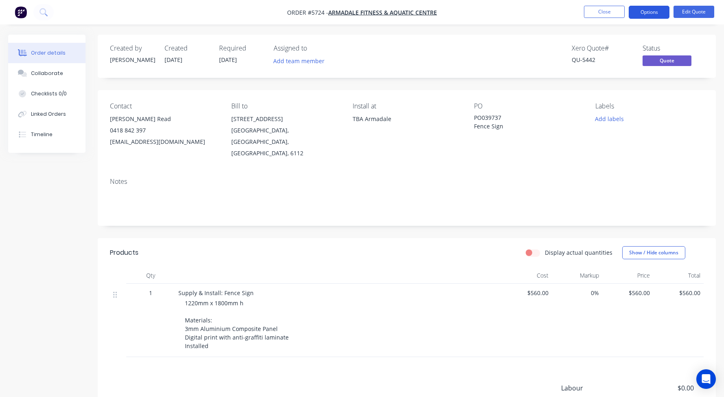
click at [652, 13] on button "Options" at bounding box center [649, 12] width 41 height 13
click at [698, 14] on button "Edit Quote" at bounding box center [694, 12] width 41 height 12
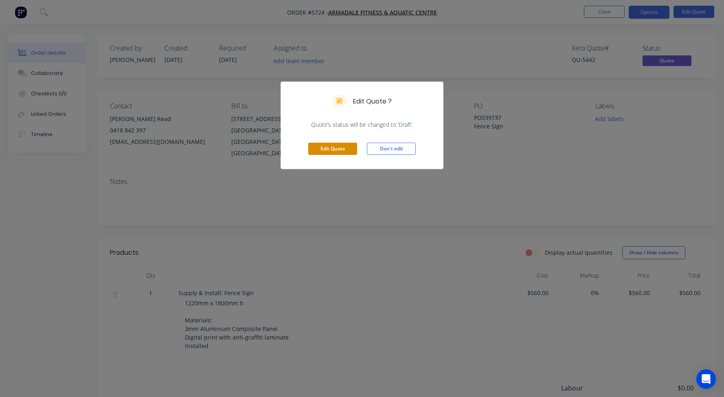
click at [324, 152] on button "Edit Quote" at bounding box center [332, 149] width 49 height 12
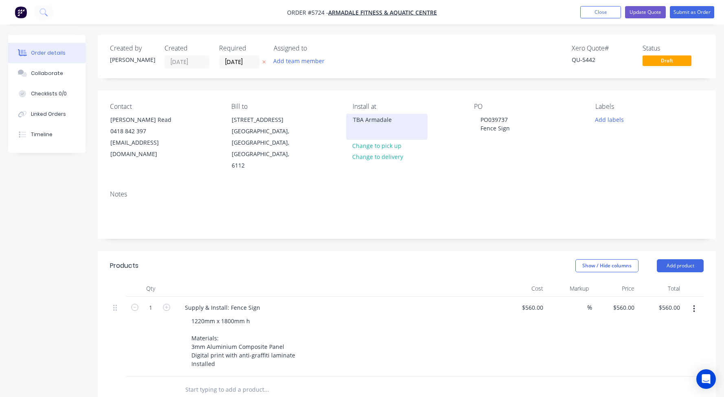
click at [378, 119] on div "TBA Armadale" at bounding box center [387, 119] width 68 height 11
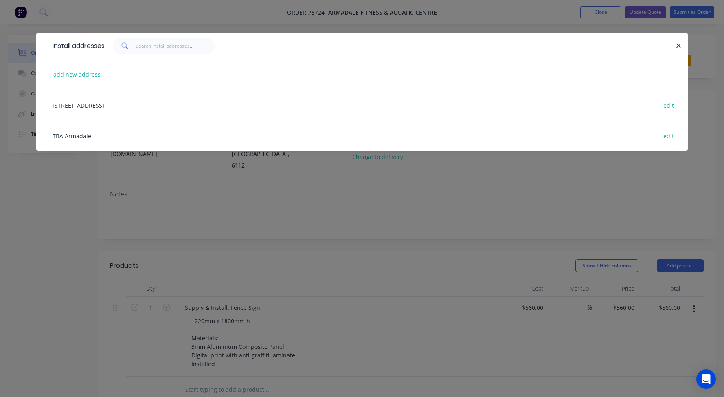
click at [78, 102] on div "60 Champion Drive , Seville Grove, Western Australia, Australia, 6112 edit" at bounding box center [361, 105] width 627 height 31
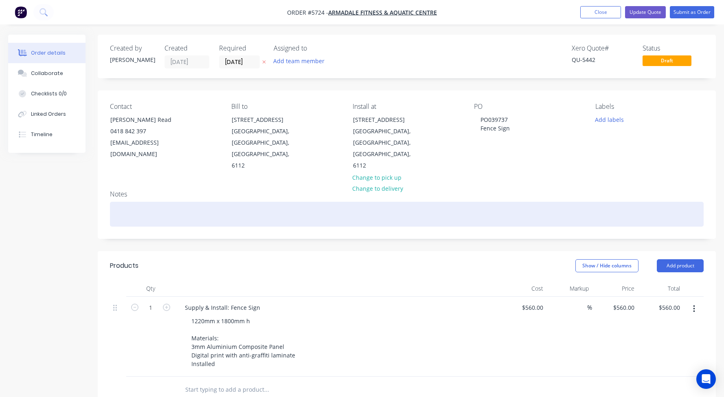
click at [169, 202] on div at bounding box center [407, 214] width 594 height 25
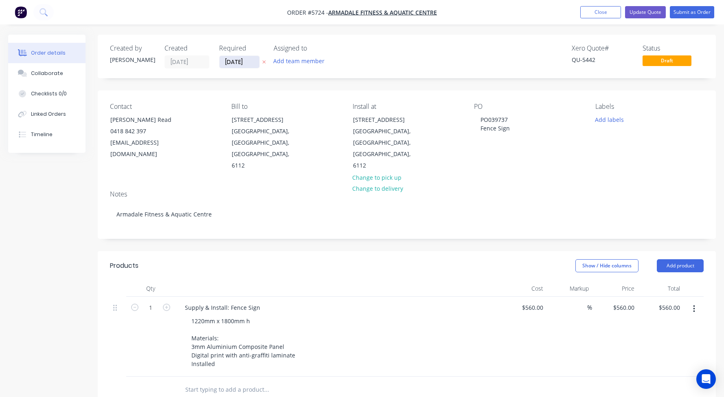
click at [229, 58] on input "09/09/25" at bounding box center [240, 62] width 40 height 12
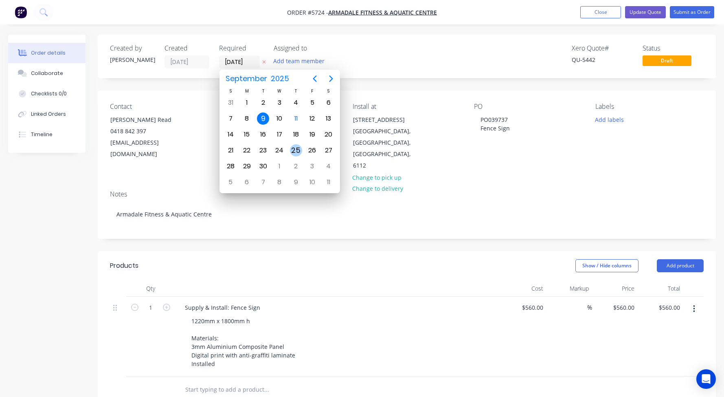
click at [297, 149] on div "25" at bounding box center [296, 150] width 12 height 12
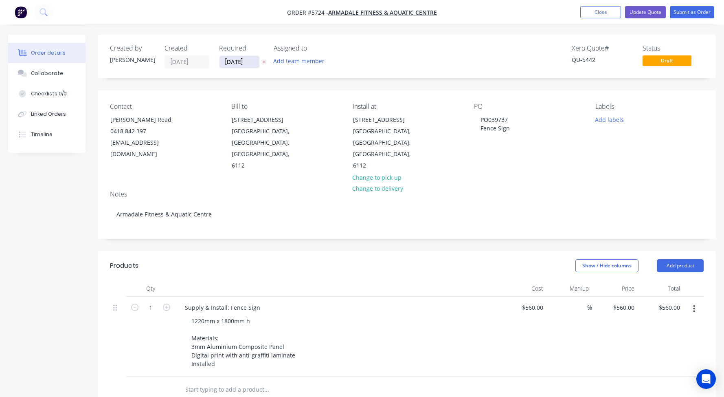
click at [248, 58] on input "25/09/25" at bounding box center [240, 62] width 40 height 12
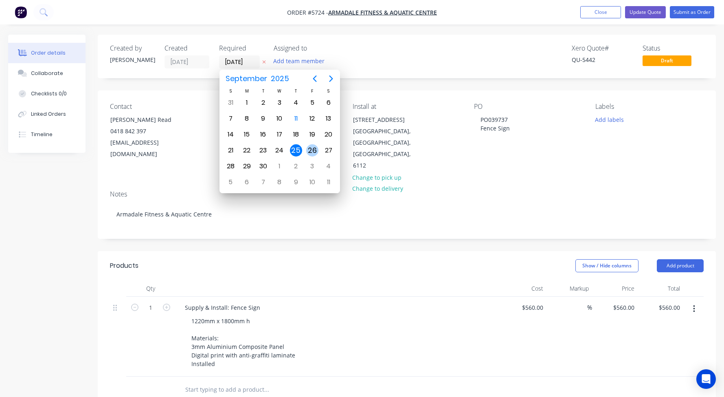
click at [314, 148] on div "26" at bounding box center [312, 150] width 12 height 12
type input "26/09/25"
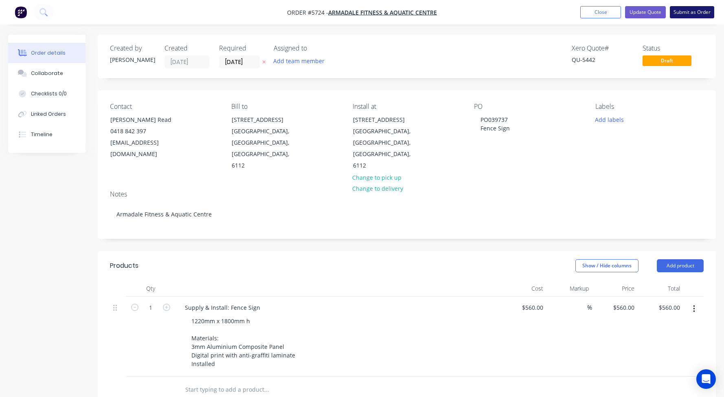
click at [690, 13] on button "Submit as Order" at bounding box center [692, 12] width 44 height 12
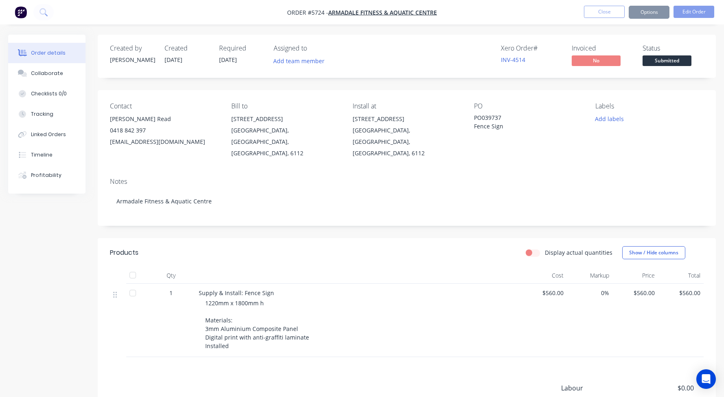
click at [657, 61] on span "Submitted" at bounding box center [667, 60] width 49 height 10
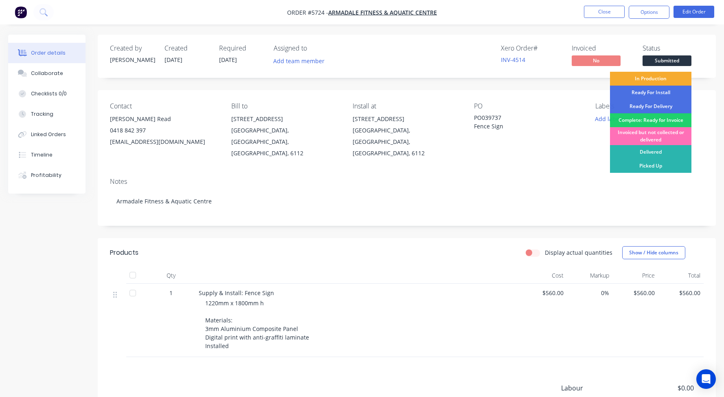
click at [657, 80] on div "In Production" at bounding box center [650, 79] width 81 height 14
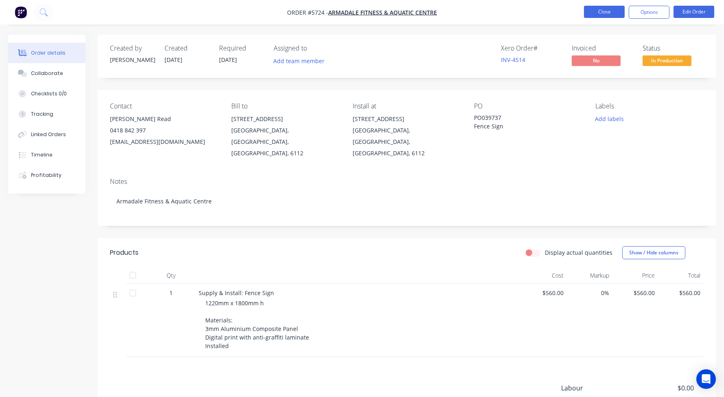
click at [609, 9] on button "Close" at bounding box center [604, 12] width 41 height 12
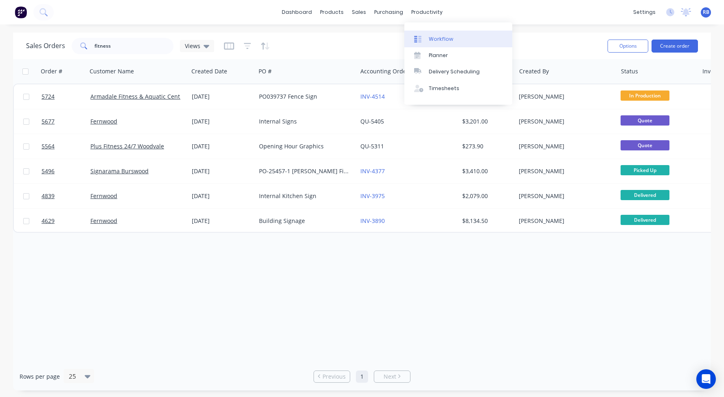
click at [448, 36] on div "Workflow" at bounding box center [441, 38] width 24 height 7
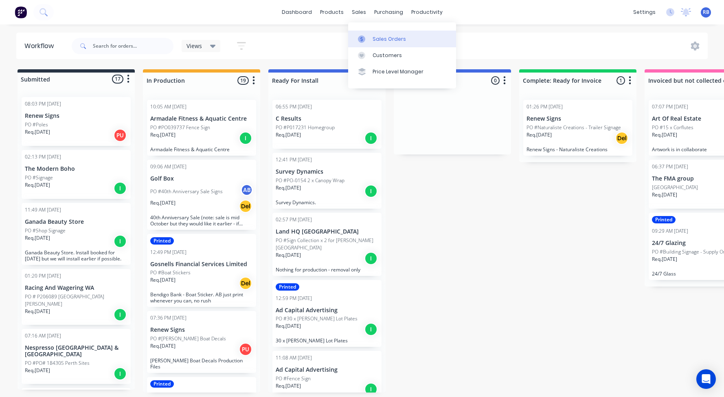
click at [383, 42] on div "Sales Orders" at bounding box center [389, 38] width 33 height 7
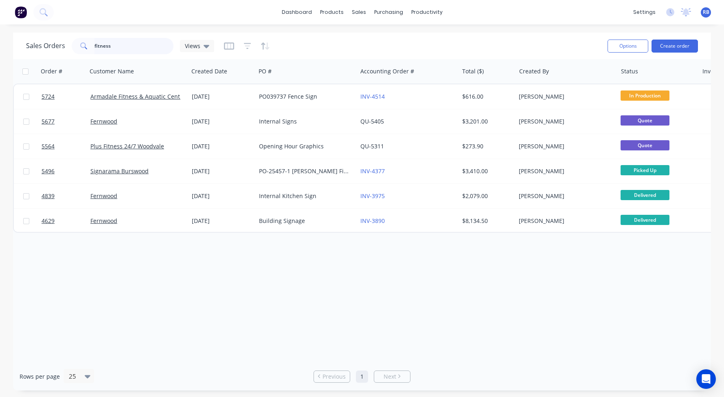
click at [130, 45] on input "fitness" at bounding box center [133, 46] width 79 height 16
drag, startPoint x: 139, startPoint y: 45, endPoint x: 25, endPoint y: 45, distance: 113.6
click at [25, 45] on div "Sales Orders fitness Views Options Create order" at bounding box center [362, 46] width 698 height 26
type input "NAB"
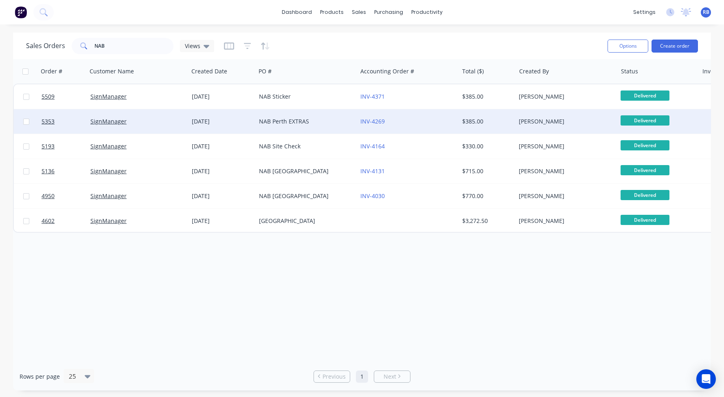
click at [314, 125] on div "NAB Perth EXTRAS" at bounding box center [304, 121] width 90 height 8
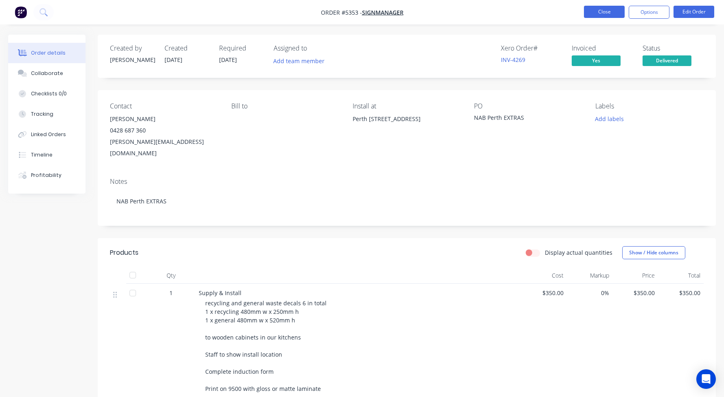
click at [609, 9] on button "Close" at bounding box center [604, 12] width 41 height 12
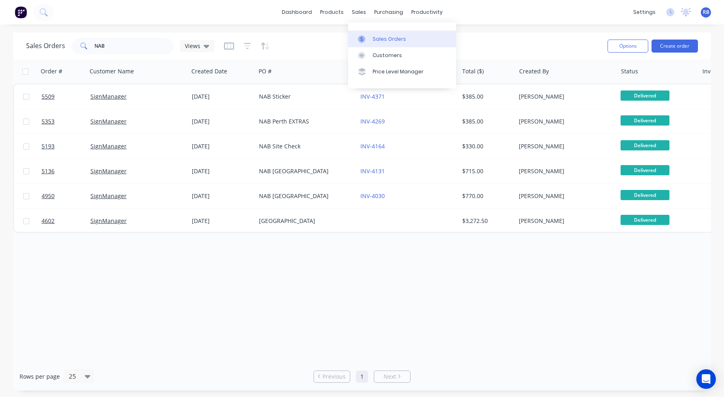
click at [396, 41] on div "Sales Orders" at bounding box center [389, 38] width 33 height 7
drag, startPoint x: 126, startPoint y: 48, endPoint x: 73, endPoint y: 46, distance: 53.4
click at [73, 46] on div "NAB" at bounding box center [123, 46] width 102 height 16
type input "hair"
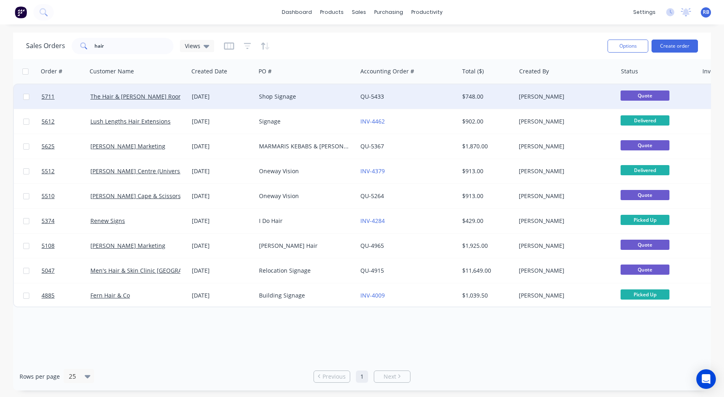
click at [328, 88] on div "Shop Signage" at bounding box center [306, 96] width 101 height 24
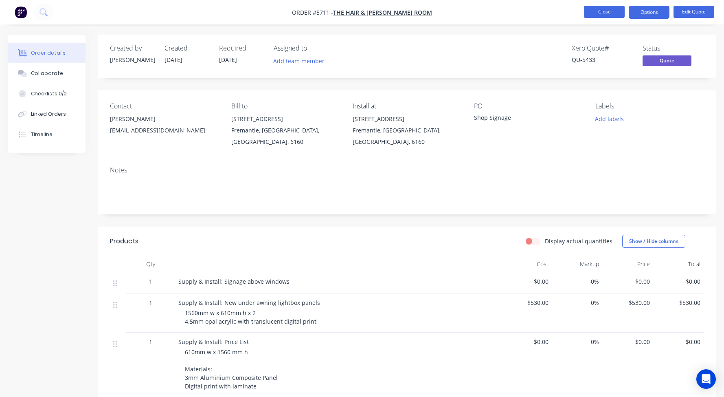
click at [590, 10] on button "Close" at bounding box center [604, 12] width 41 height 12
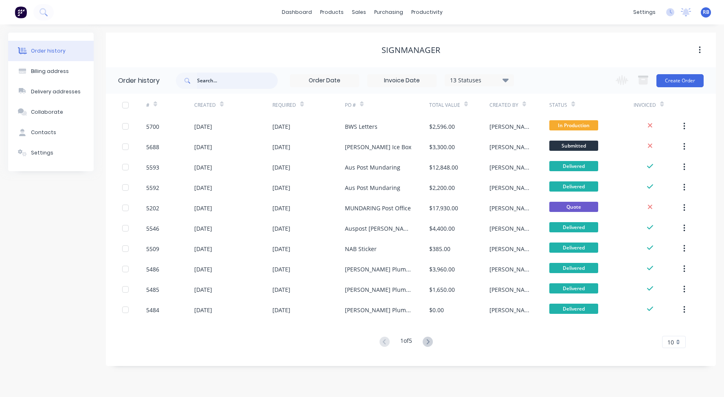
click at [207, 77] on input "text" at bounding box center [237, 81] width 81 height 16
type input "NAB"
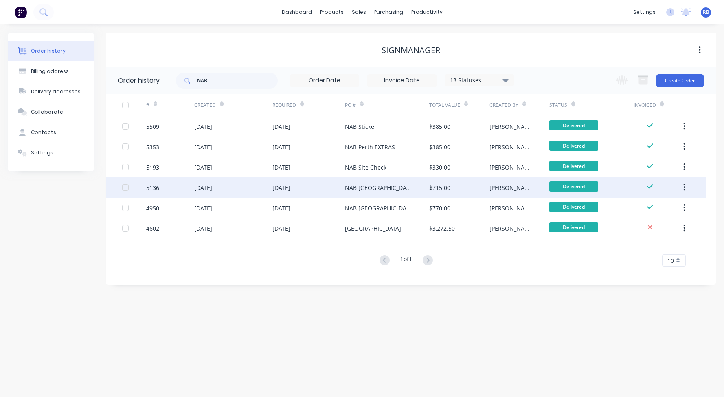
click at [432, 183] on div "$715.00" at bounding box center [439, 187] width 21 height 9
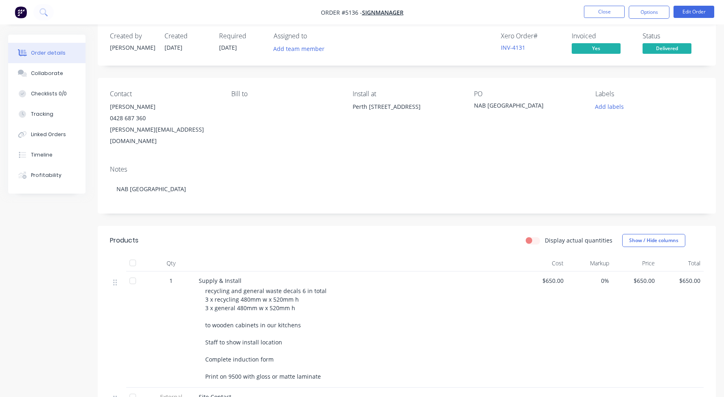
scroll to position [13, 0]
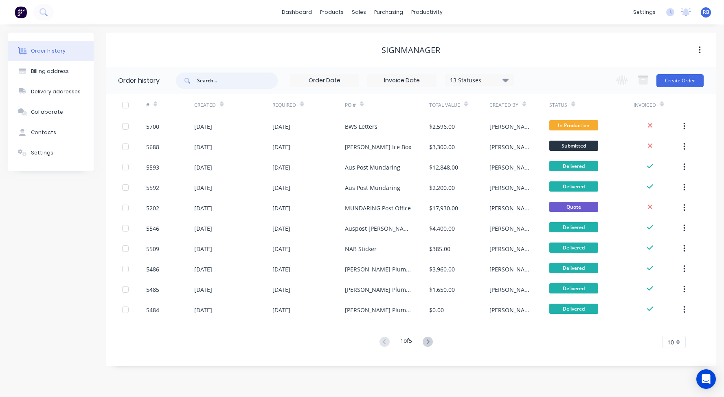
click at [217, 75] on input "text" at bounding box center [237, 81] width 81 height 16
type input "NAB"
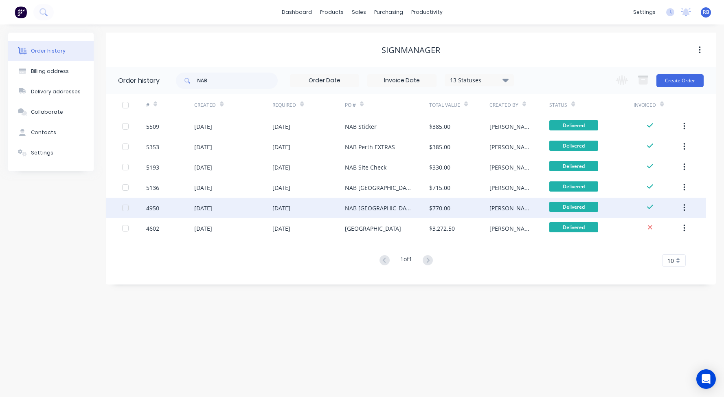
click at [150, 204] on div "4950" at bounding box center [152, 208] width 13 height 9
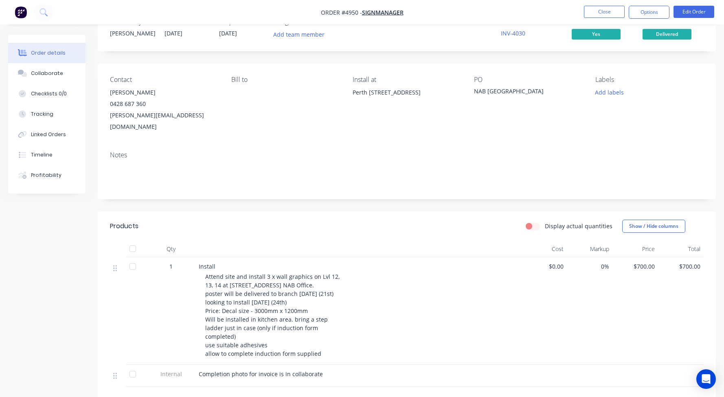
scroll to position [25, 0]
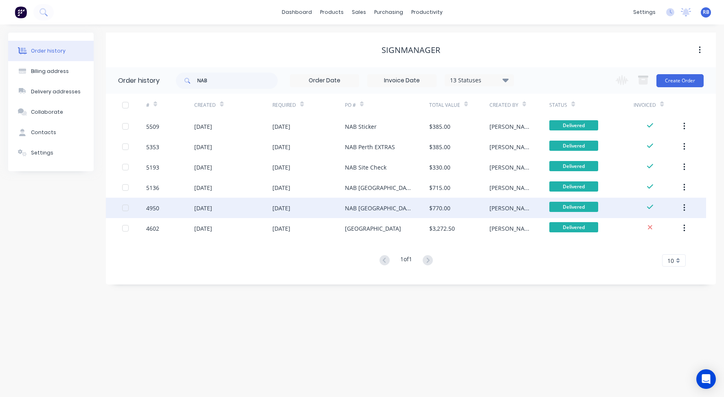
click at [346, 204] on div "NAB [GEOGRAPHIC_DATA]" at bounding box center [379, 208] width 68 height 9
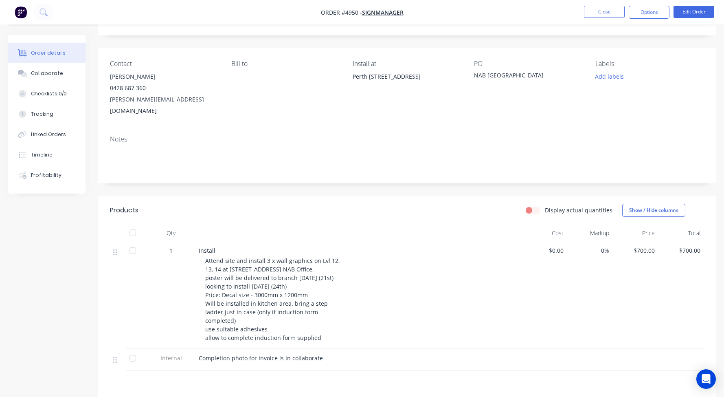
scroll to position [41, 0]
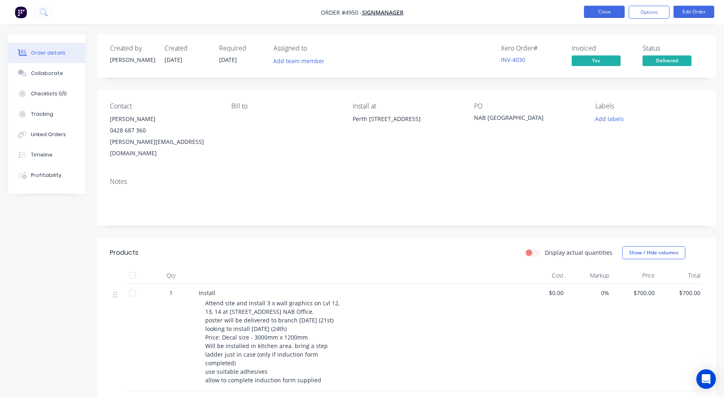
click at [595, 13] on button "Close" at bounding box center [604, 12] width 41 height 12
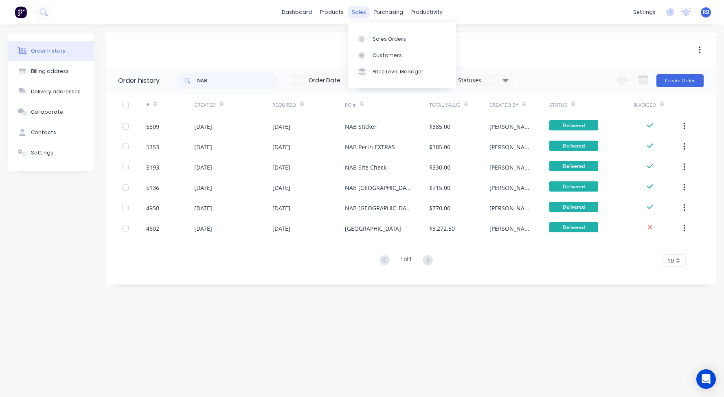
click at [362, 13] on div "sales" at bounding box center [359, 12] width 22 height 12
click at [375, 36] on div "Sales Orders" at bounding box center [389, 38] width 33 height 7
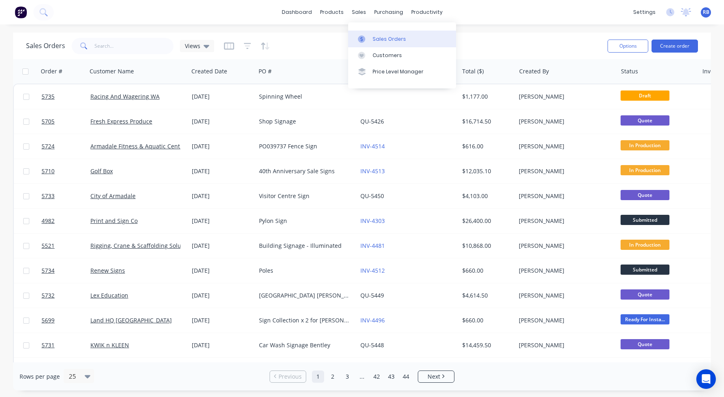
click at [393, 31] on link "Sales Orders" at bounding box center [402, 39] width 108 height 16
click at [113, 48] on input "text" at bounding box center [133, 46] width 79 height 16
type input "grid"
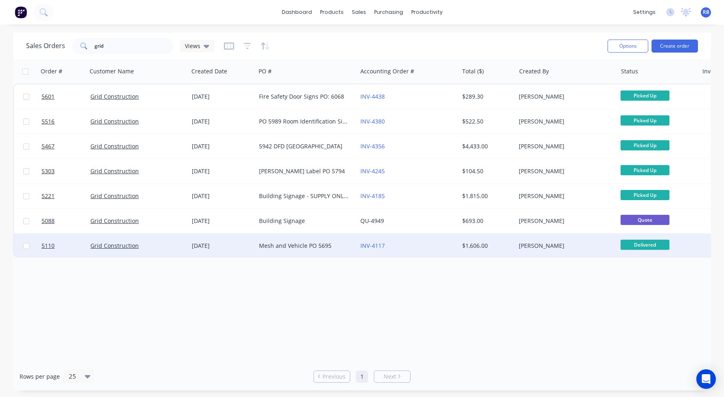
click at [277, 246] on div "Mesh and Vehicle PO 5695" at bounding box center [304, 246] width 90 height 8
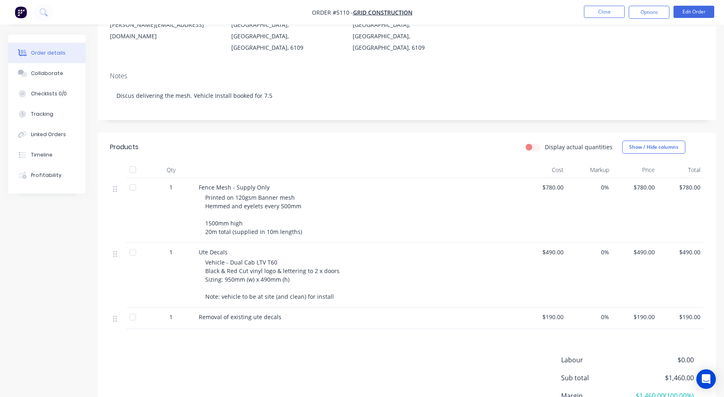
scroll to position [106, 0]
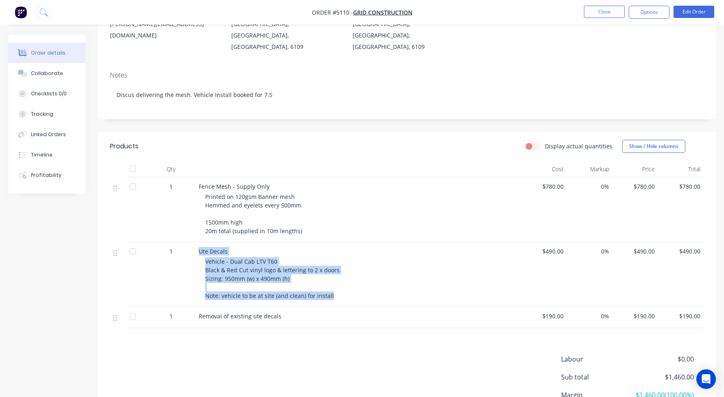
drag, startPoint x: 333, startPoint y: 283, endPoint x: 197, endPoint y: 238, distance: 143.5
click at [197, 242] on div "Ute Decals Vehicle - Dual Cab LTV T60 Black & Red Cut vinyl logo & lettering to…" at bounding box center [359, 274] width 326 height 65
copy div "Ute Decals Vehicle - Dual Cab LTV T60 Black & Red Cut vinyl logo & lettering to…"
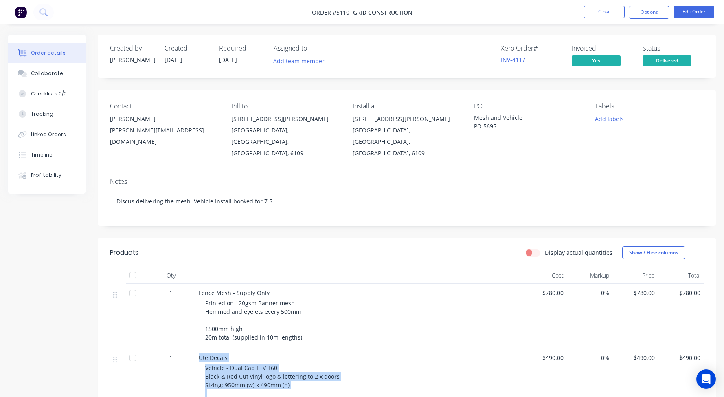
scroll to position [0, 0]
click at [604, 14] on button "Close" at bounding box center [604, 12] width 41 height 12
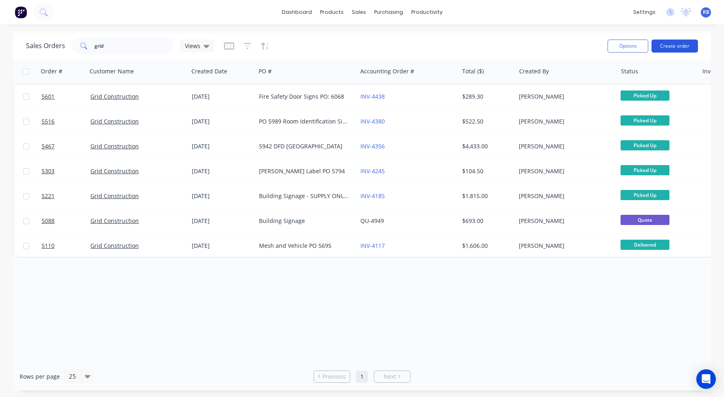
click at [685, 47] on button "Create order" at bounding box center [675, 46] width 46 height 13
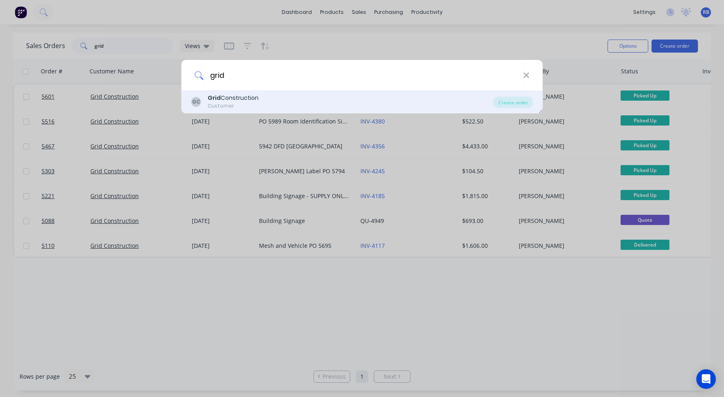
type input "grid"
click at [204, 107] on div "GC Grid Construction Customer" at bounding box center [342, 102] width 302 height 16
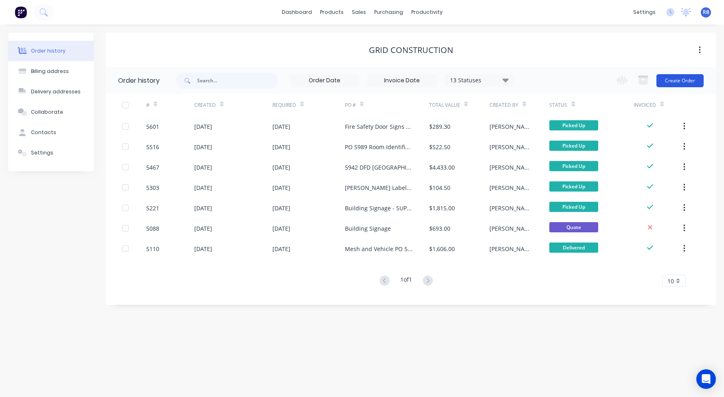
click at [667, 78] on button "Create Order" at bounding box center [680, 80] width 47 height 13
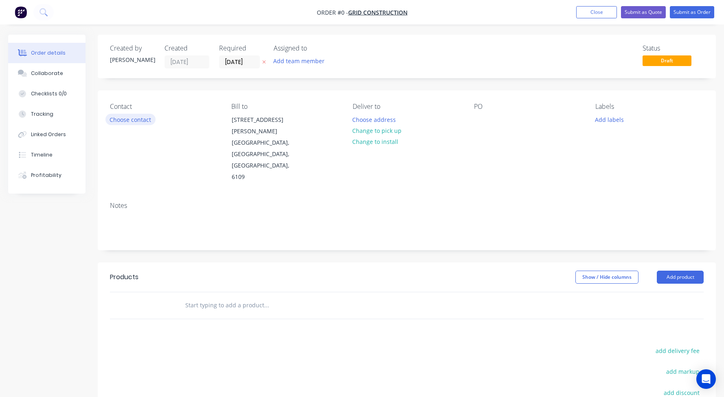
click at [130, 121] on button "Choose contact" at bounding box center [130, 119] width 50 height 11
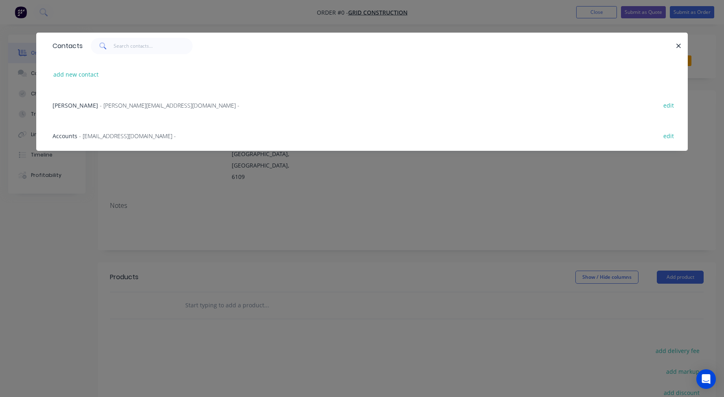
click at [100, 103] on span "- kristan@gridmc.com.au -" at bounding box center [170, 105] width 140 height 8
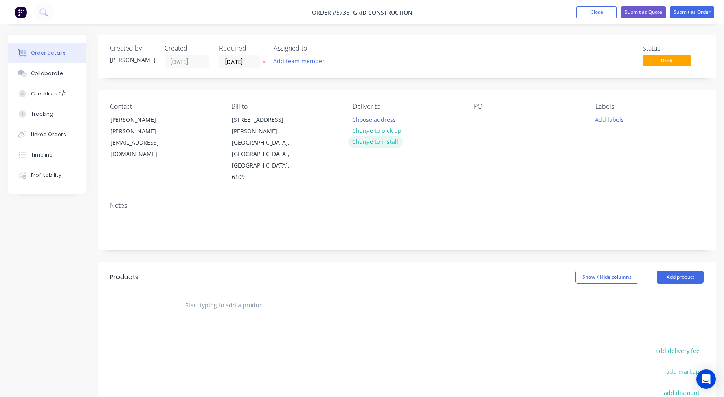
click at [374, 142] on button "Change to install" at bounding box center [375, 141] width 55 height 11
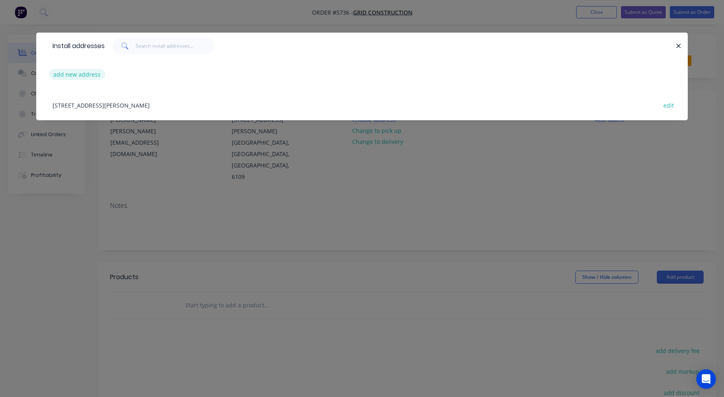
click at [72, 74] on button "add new address" at bounding box center [77, 74] width 56 height 11
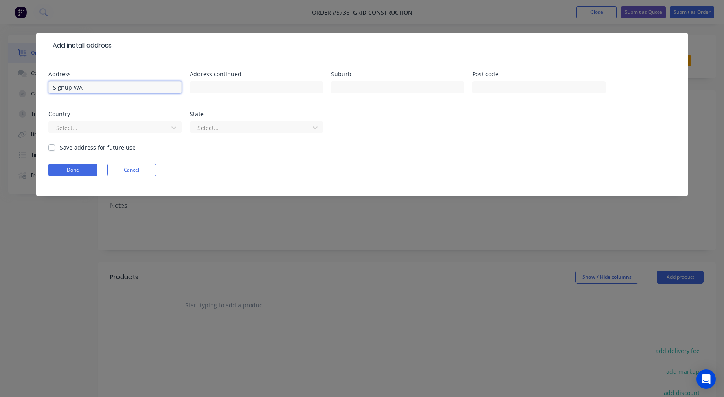
type input "Signup WA"
click at [48, 147] on div "Address Signup WA Address continued Suburb Post code Country Select... State Se…" at bounding box center [362, 127] width 652 height 137
click at [60, 149] on label "Save address for future use" at bounding box center [98, 147] width 76 height 9
click at [54, 149] on input "Save address for future use" at bounding box center [51, 147] width 7 height 8
checkbox input "true"
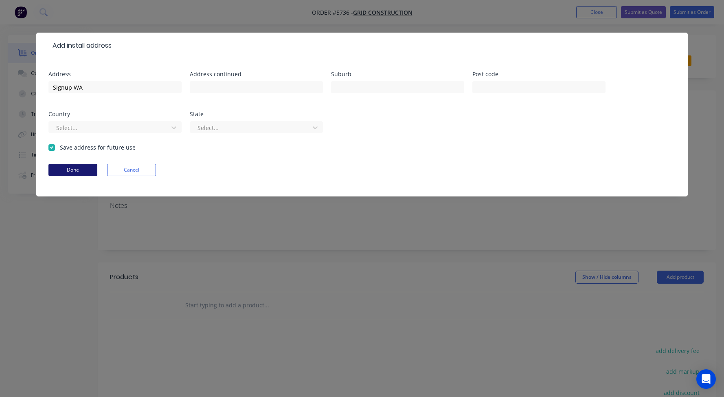
click at [83, 173] on button "Done" at bounding box center [72, 170] width 49 height 12
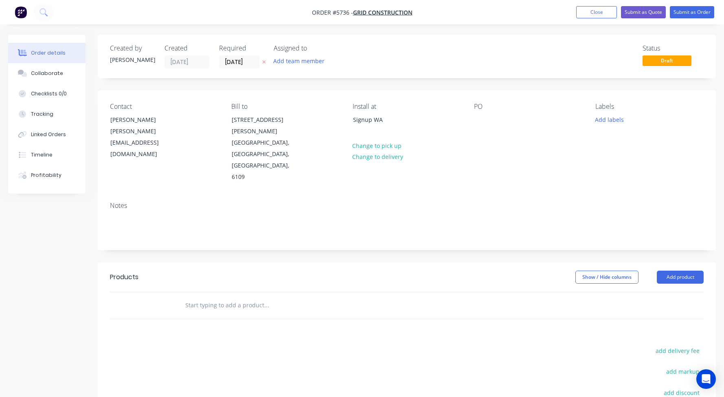
click at [491, 123] on div "PO" at bounding box center [528, 143] width 108 height 80
click at [481, 123] on div at bounding box center [480, 120] width 13 height 12
click at [202, 297] on input "text" at bounding box center [266, 305] width 163 height 16
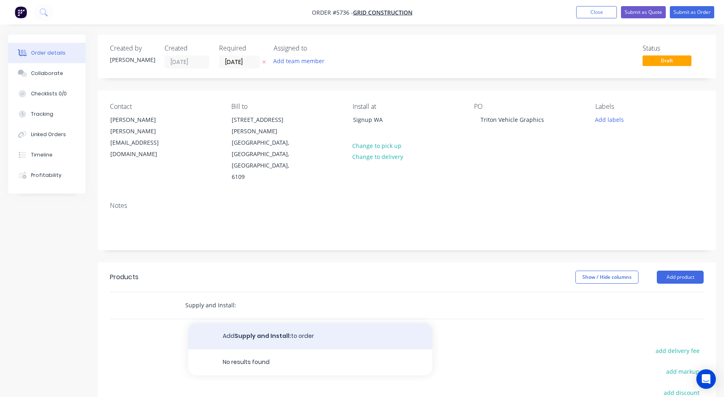
type input "Supply and Install:"
click at [256, 323] on button "Add Supply and Install: to order" at bounding box center [310, 336] width 244 height 26
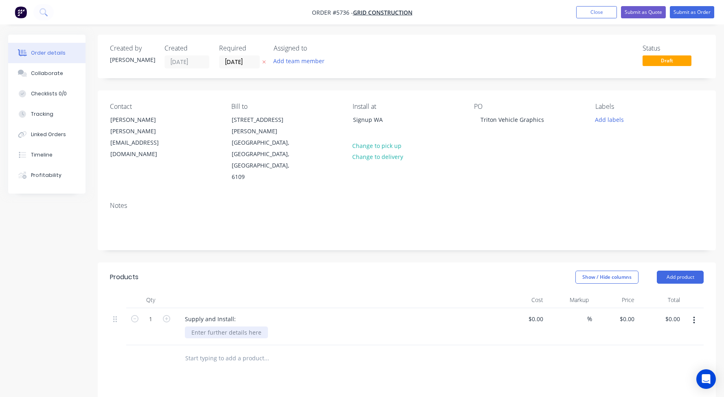
click at [211, 326] on div at bounding box center [226, 332] width 83 height 12
paste div
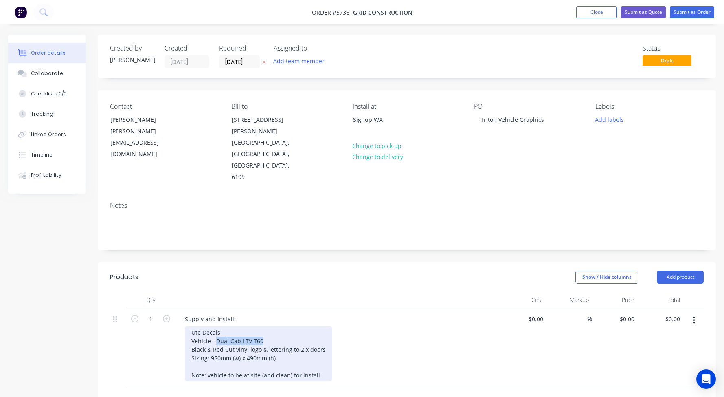
drag, startPoint x: 268, startPoint y: 306, endPoint x: 216, endPoint y: 307, distance: 52.1
click at [216, 326] on div "Ute Decals Vehicle - Dual Cab LTV T60 Black & Red Cut vinyl logo & lettering to…" at bounding box center [258, 353] width 147 height 55
click at [264, 326] on div "Ute Decals Vehicle - Triton Single Cab Black & Red Cut vinyl logo & lettering t…" at bounding box center [258, 353] width 147 height 55
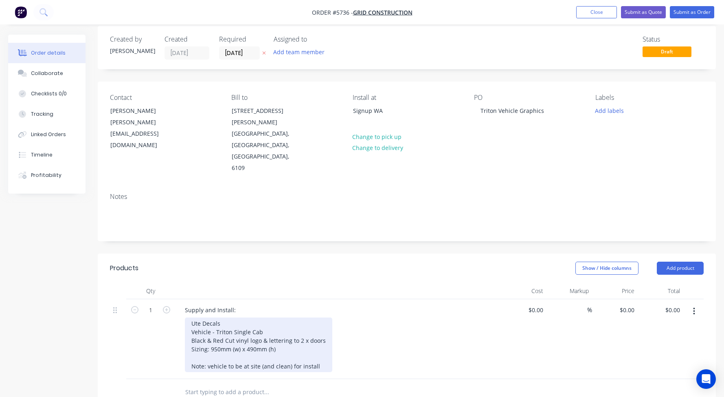
scroll to position [10, 0]
click at [251, 332] on div "Ute Decals Vehicle - Triton Single Cab Black & Red Cut vinyl logo & lettering t…" at bounding box center [258, 343] width 147 height 55
click at [323, 330] on div "Ute Decals Vehicle - Triton Single Cab Black & Red Cut vinyl logo & lettering t…" at bounding box center [258, 343] width 147 height 55
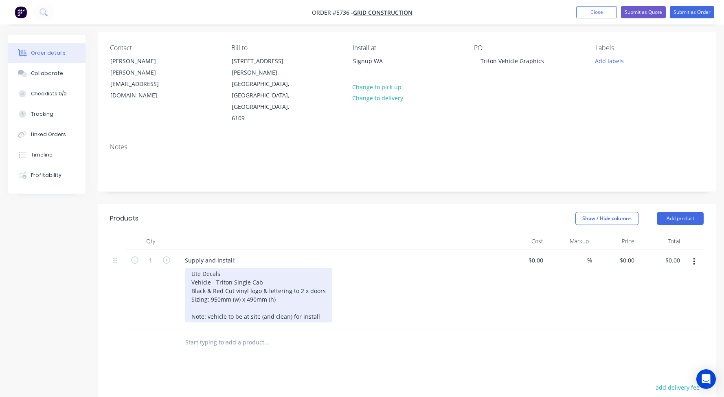
scroll to position [59, 0]
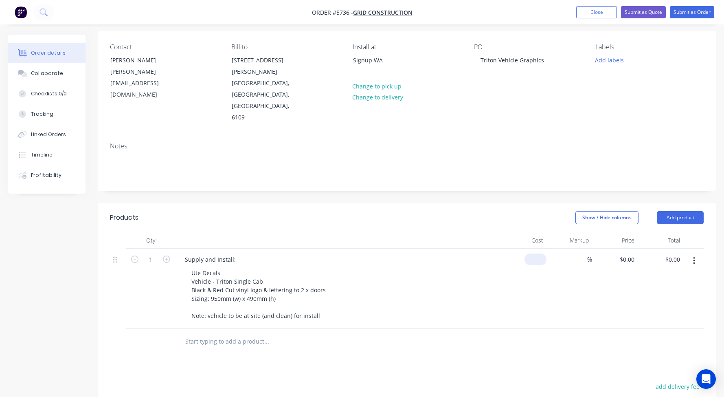
click at [536, 253] on div "$0.00" at bounding box center [536, 259] width 22 height 12
type input "$490.00"
click at [479, 267] on div "Ute Decals Vehicle - Triton Single Cab Black & Red Cut vinyl logo & lettering t…" at bounding box center [341, 294] width 313 height 55
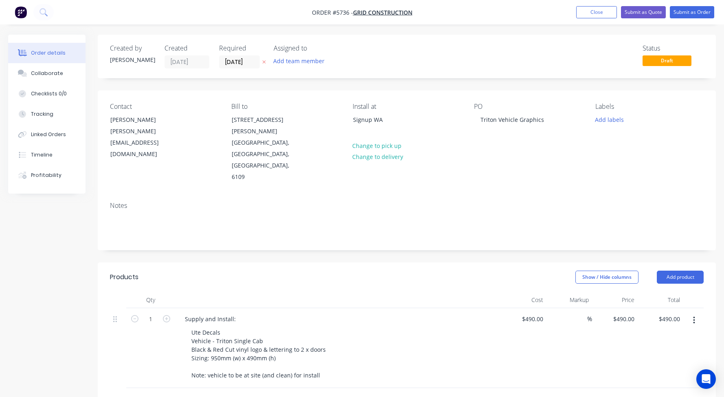
scroll to position [0, 0]
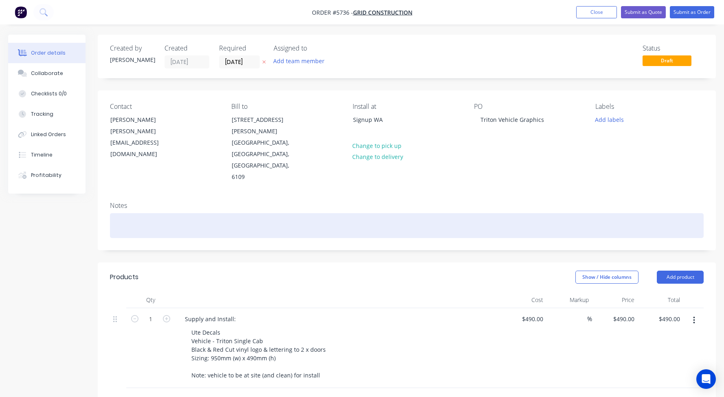
click at [140, 213] on div at bounding box center [407, 225] width 594 height 25
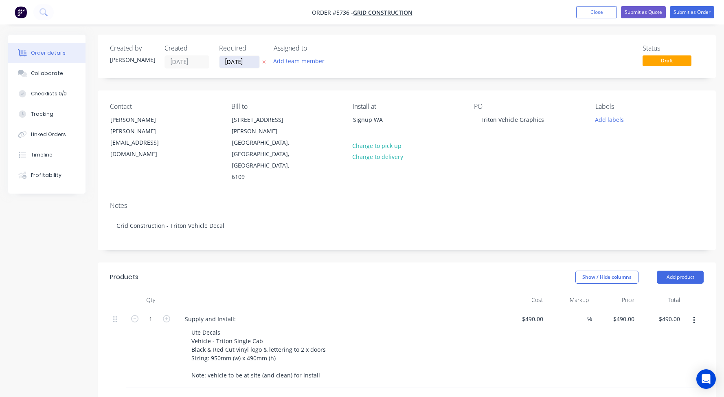
click at [249, 62] on input "11/09/25" at bounding box center [240, 62] width 40 height 12
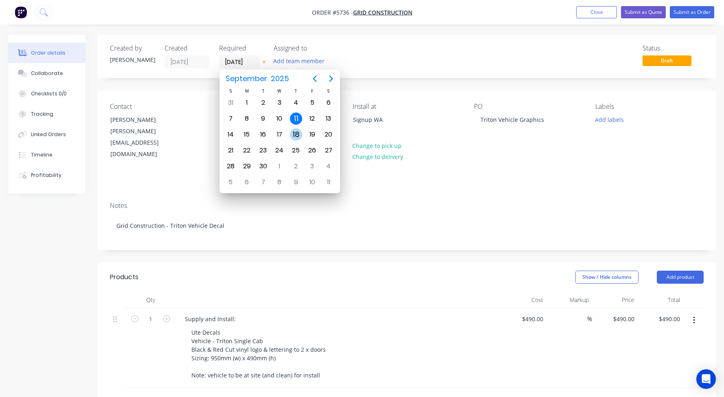
click at [299, 136] on div "18" at bounding box center [296, 134] width 12 height 12
type input "18/09/25"
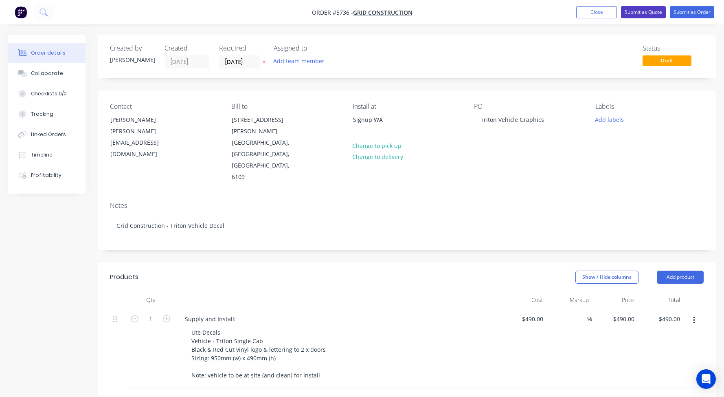
click at [647, 13] on button "Submit as Quote" at bounding box center [643, 12] width 45 height 12
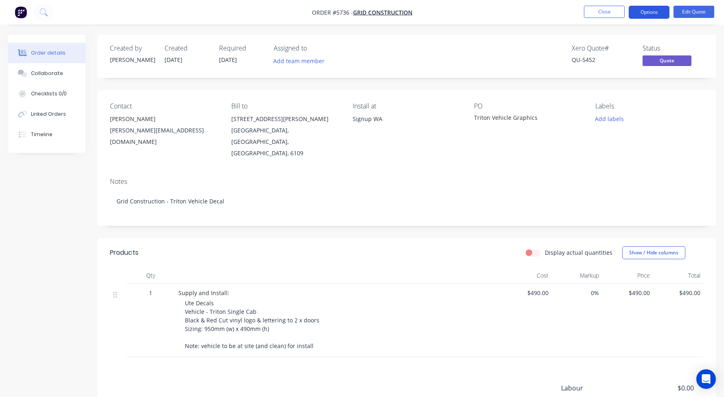
click at [646, 9] on button "Options" at bounding box center [649, 12] width 41 height 13
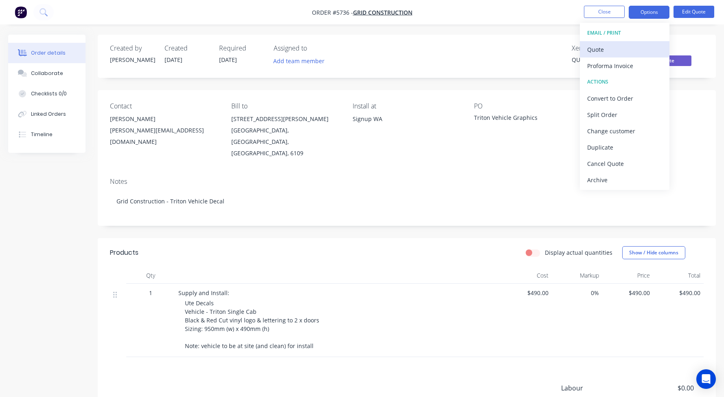
click at [620, 52] on div "Quote" at bounding box center [624, 50] width 75 height 12
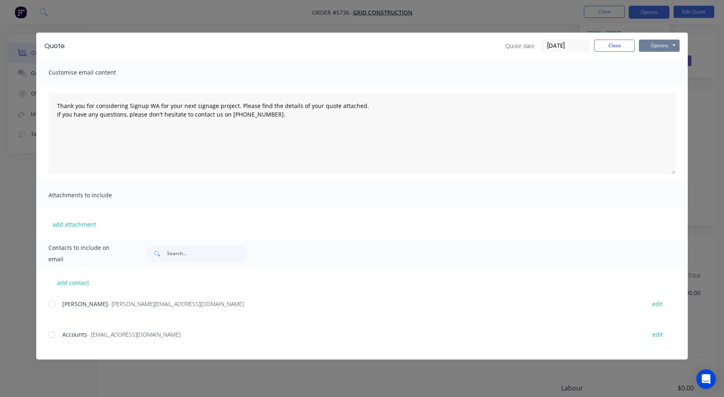
click at [664, 46] on button "Options" at bounding box center [659, 46] width 41 height 12
click at [659, 71] on button "Print" at bounding box center [665, 73] width 52 height 13
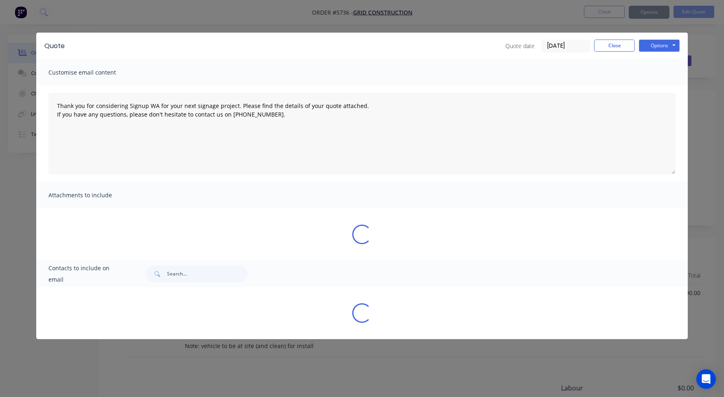
type textarea "Thank you for considering Signup WA for your next signage project. Please find …"
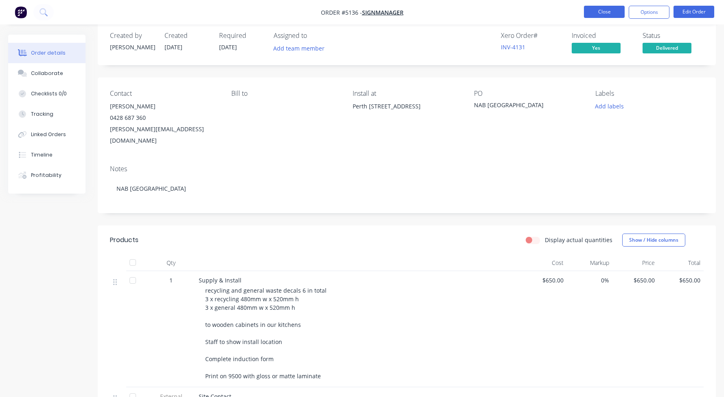
scroll to position [13, 0]
click at [600, 15] on button "Close" at bounding box center [604, 12] width 41 height 12
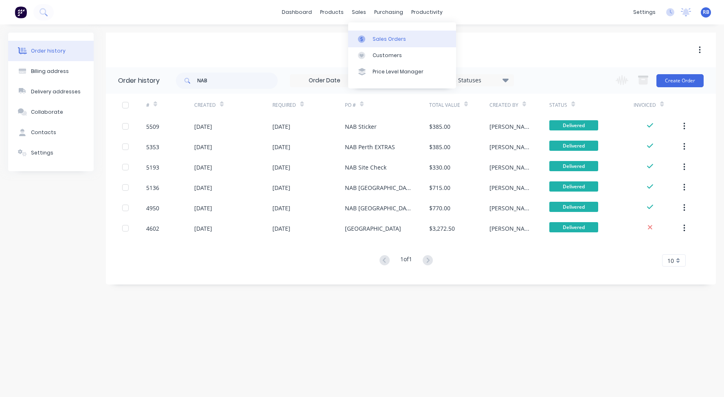
click at [403, 38] on link "Sales Orders" at bounding box center [402, 39] width 108 height 16
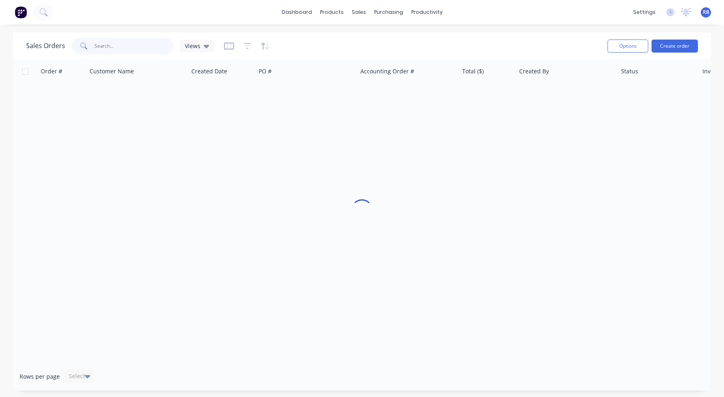
click at [127, 42] on input "text" at bounding box center [133, 46] width 79 height 16
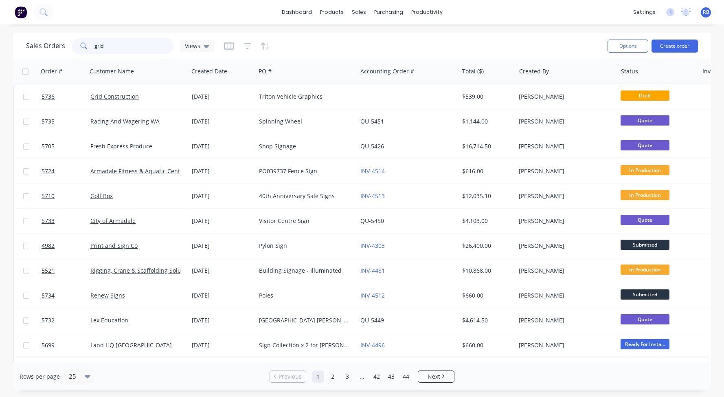
type input "grid"
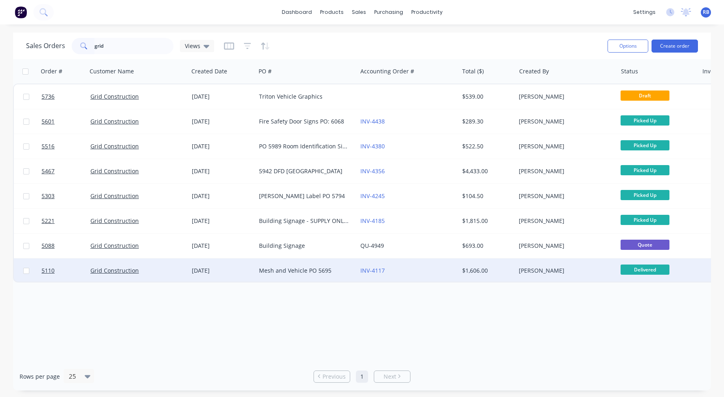
click at [145, 267] on div "Grid Construction" at bounding box center [135, 270] width 90 height 8
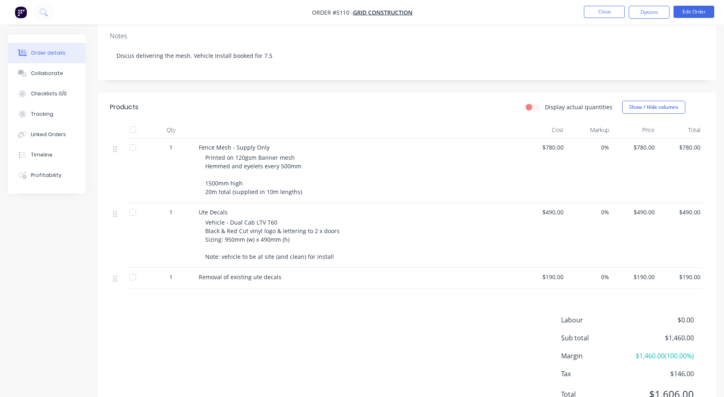
scroll to position [146, 0]
